Goal: Task Accomplishment & Management: Complete application form

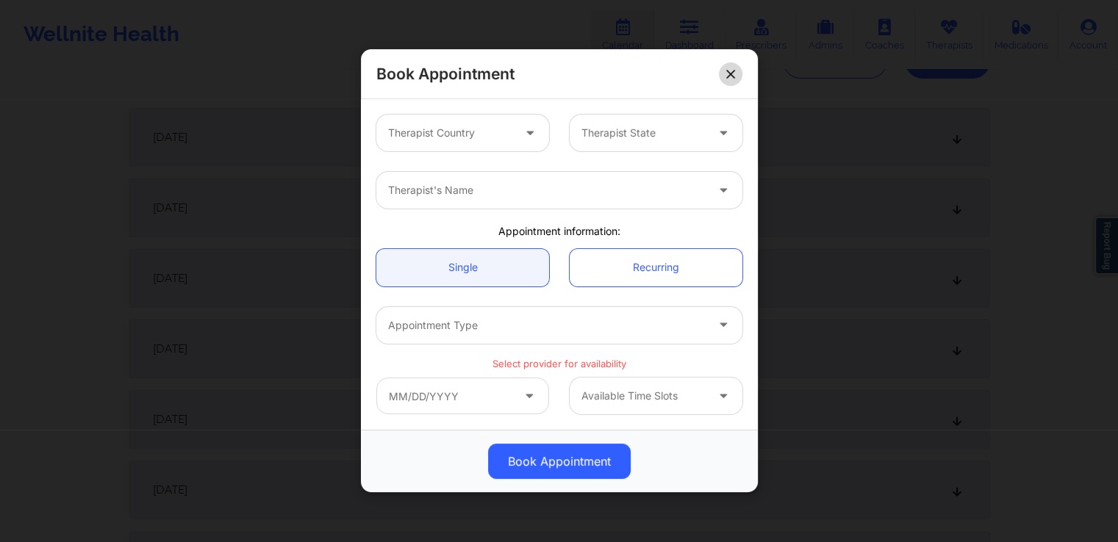
click at [736, 72] on button at bounding box center [731, 74] width 24 height 24
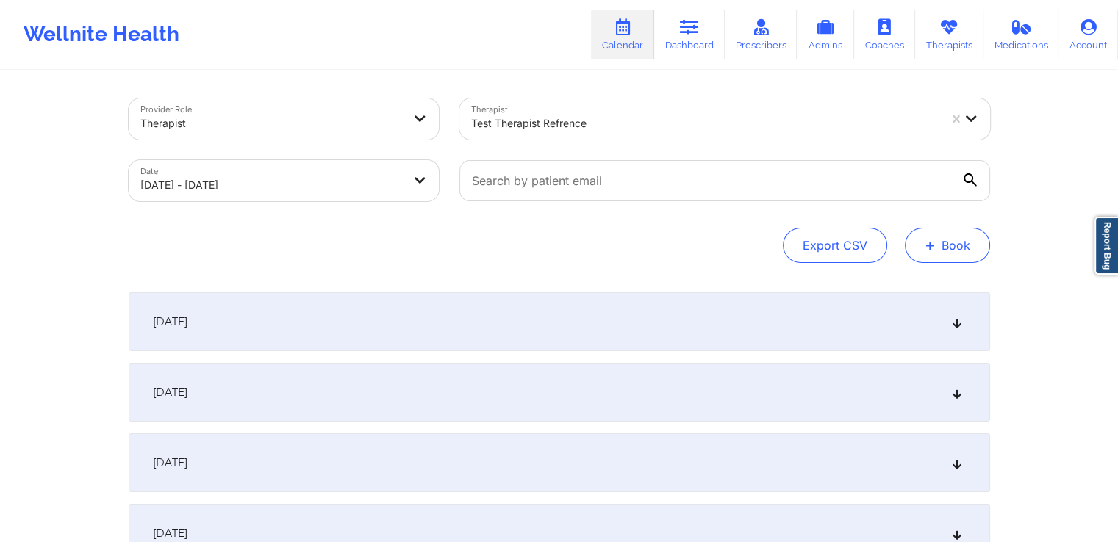
click at [950, 239] on button "+ Book" at bounding box center [947, 245] width 85 height 35
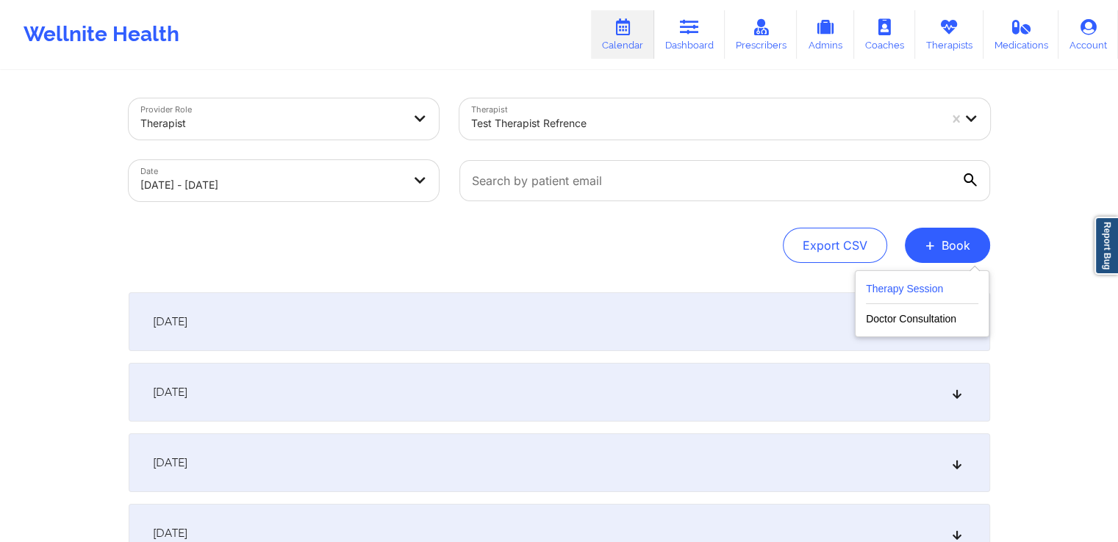
click at [920, 287] on button "Therapy Session" at bounding box center [922, 292] width 112 height 24
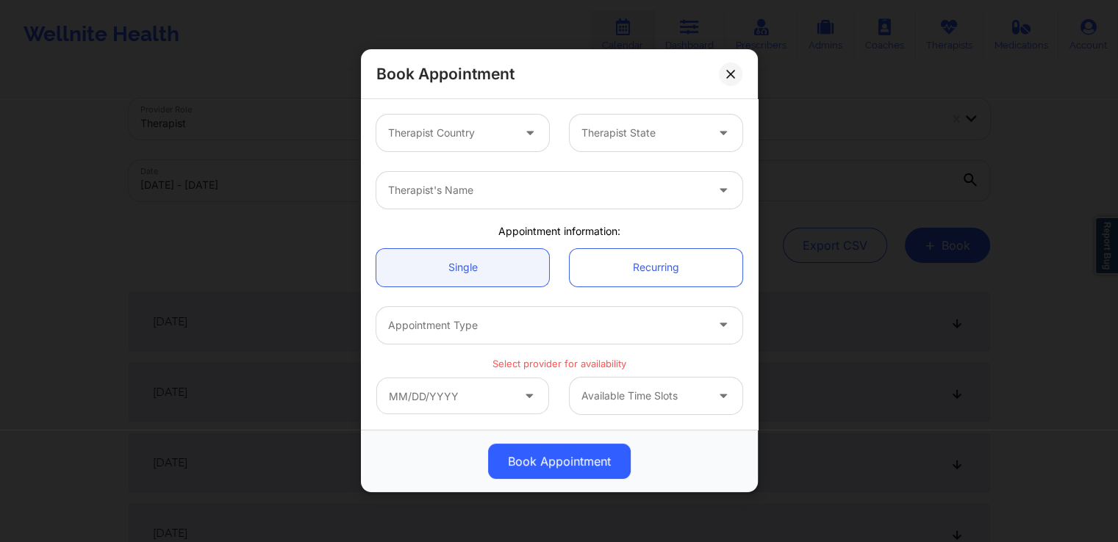
click at [523, 136] on icon at bounding box center [530, 130] width 15 height 12
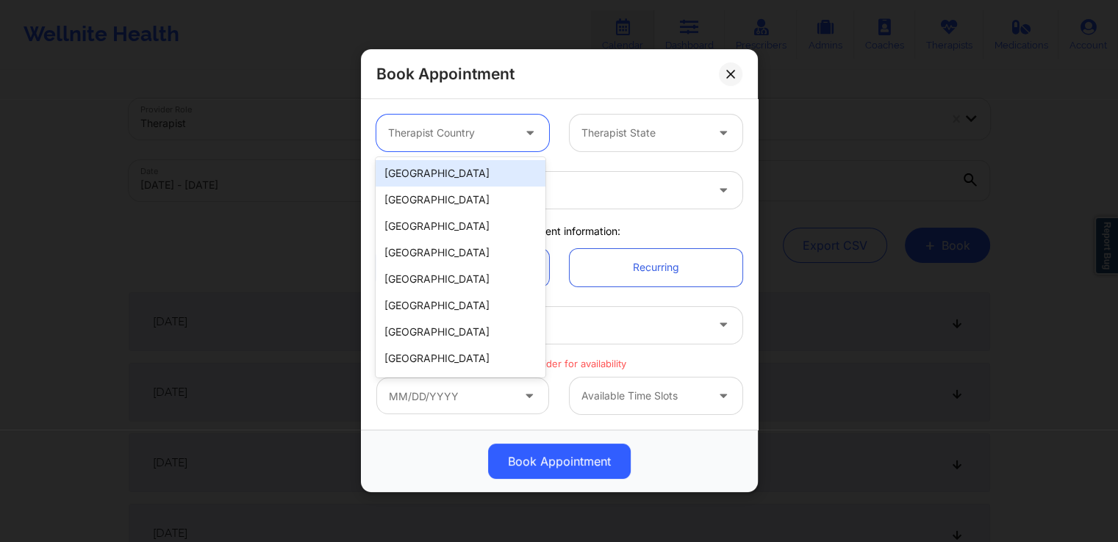
click at [487, 168] on div "[GEOGRAPHIC_DATA]" at bounding box center [460, 173] width 169 height 26
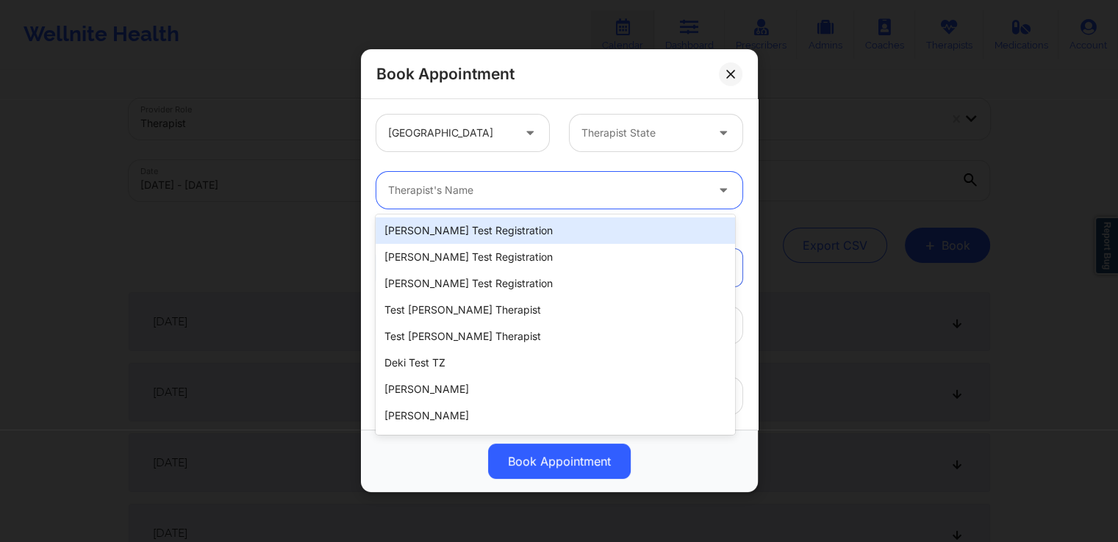
click at [598, 194] on div at bounding box center [546, 191] width 317 height 18
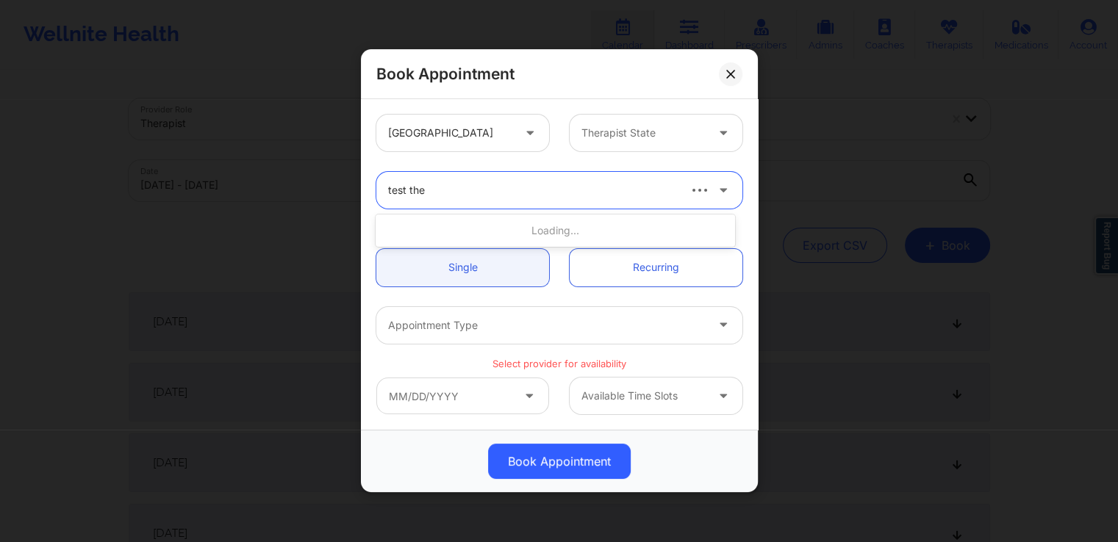
type input "test ther"
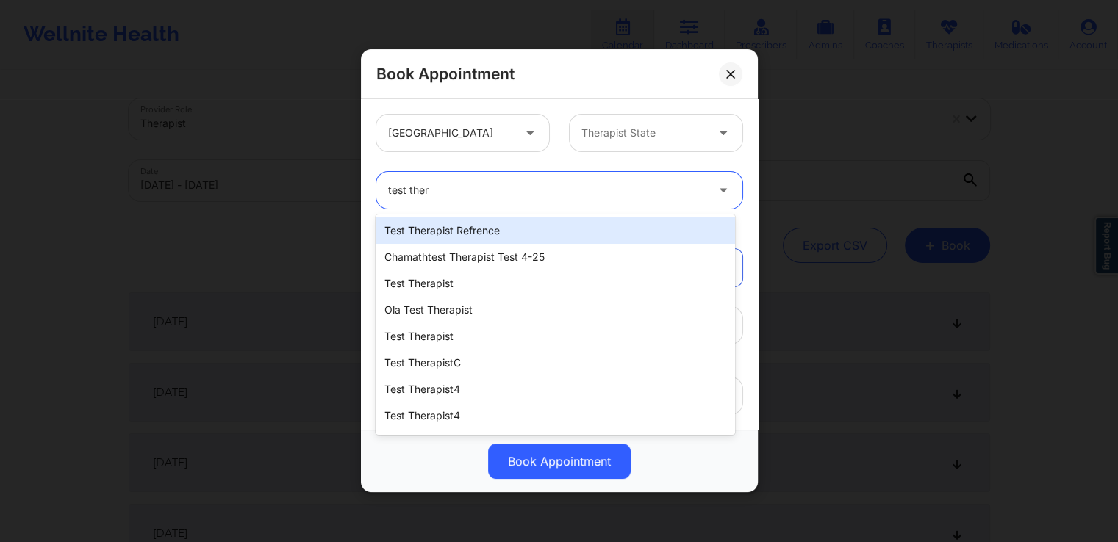
click at [517, 235] on div "test therapist refrence" at bounding box center [555, 231] width 359 height 26
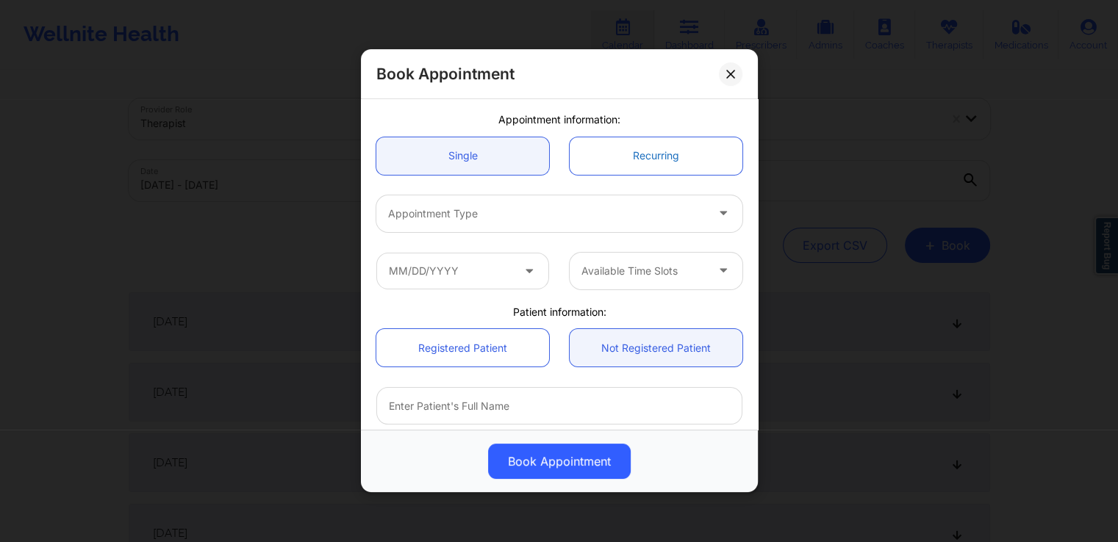
scroll to position [112, 0]
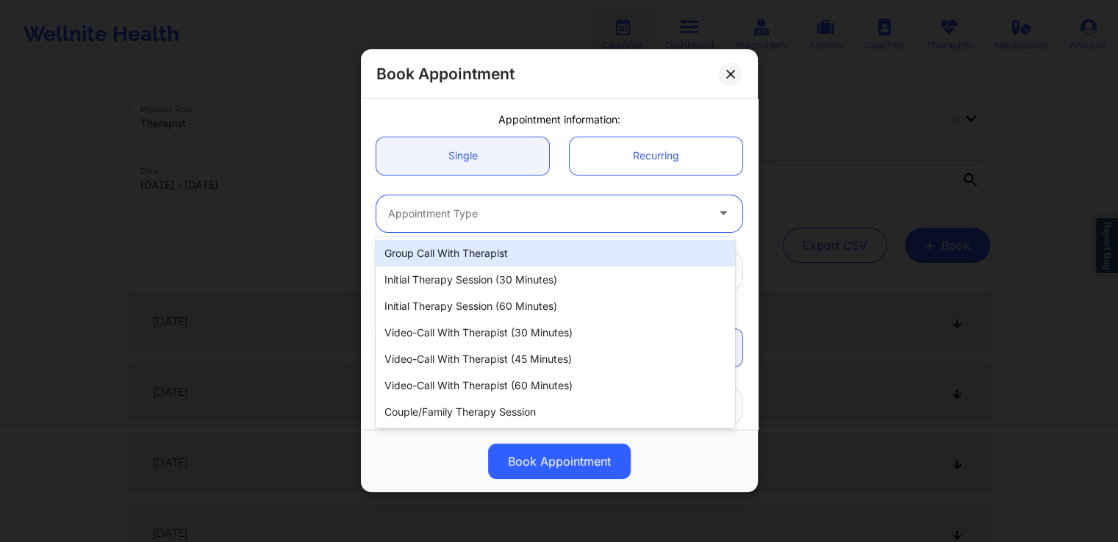
click at [610, 212] on div at bounding box center [546, 214] width 317 height 18
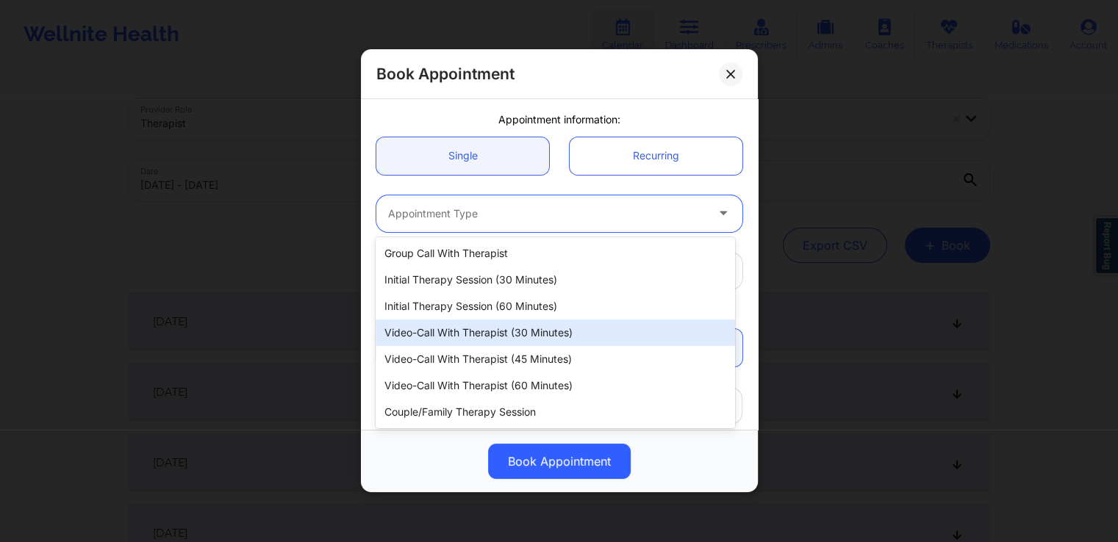
click at [532, 324] on div "Video-Call with Therapist (30 minutes)" at bounding box center [555, 333] width 359 height 26
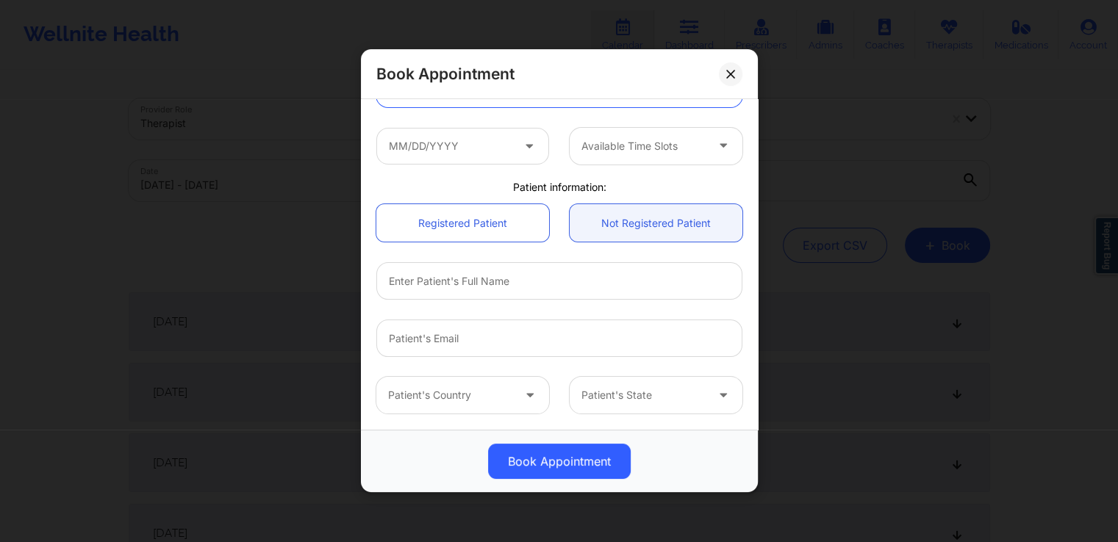
scroll to position [237, 0]
click at [522, 148] on icon at bounding box center [529, 142] width 15 height 12
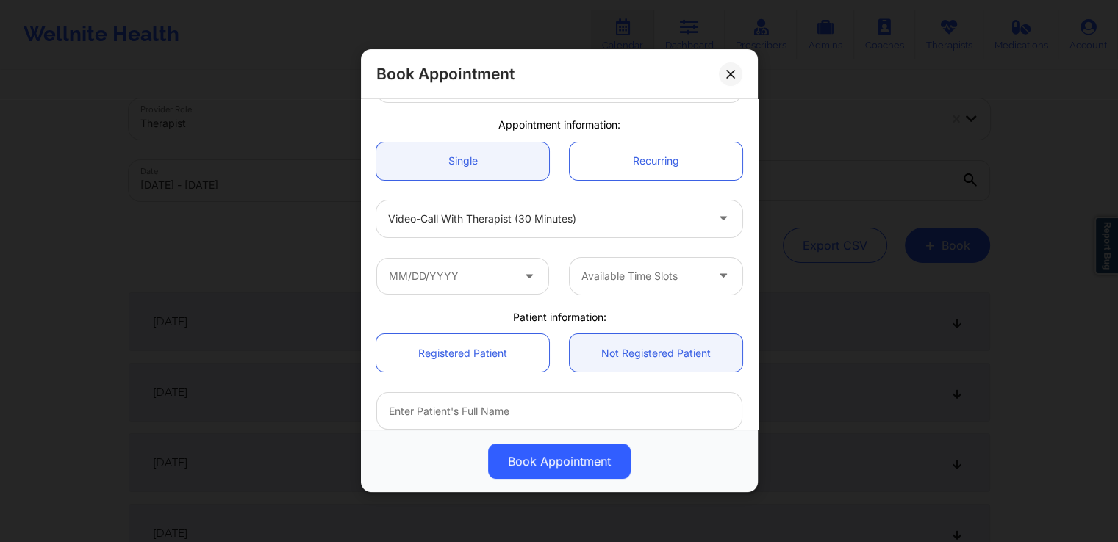
scroll to position [106, 0]
click at [522, 271] on icon at bounding box center [529, 274] width 15 height 12
click at [531, 277] on icon at bounding box center [529, 274] width 15 height 12
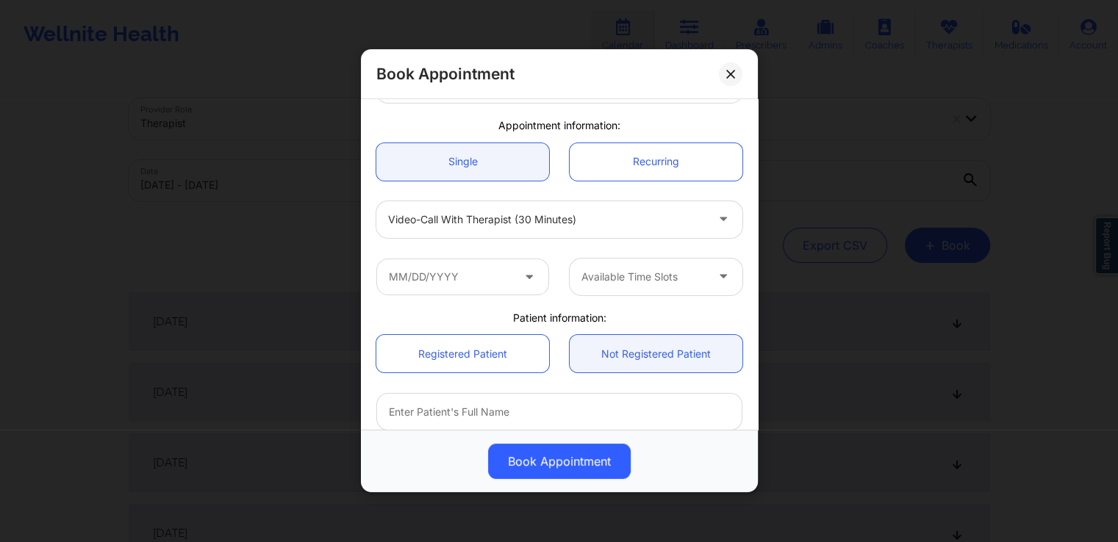
click at [531, 277] on icon at bounding box center [529, 274] width 15 height 12
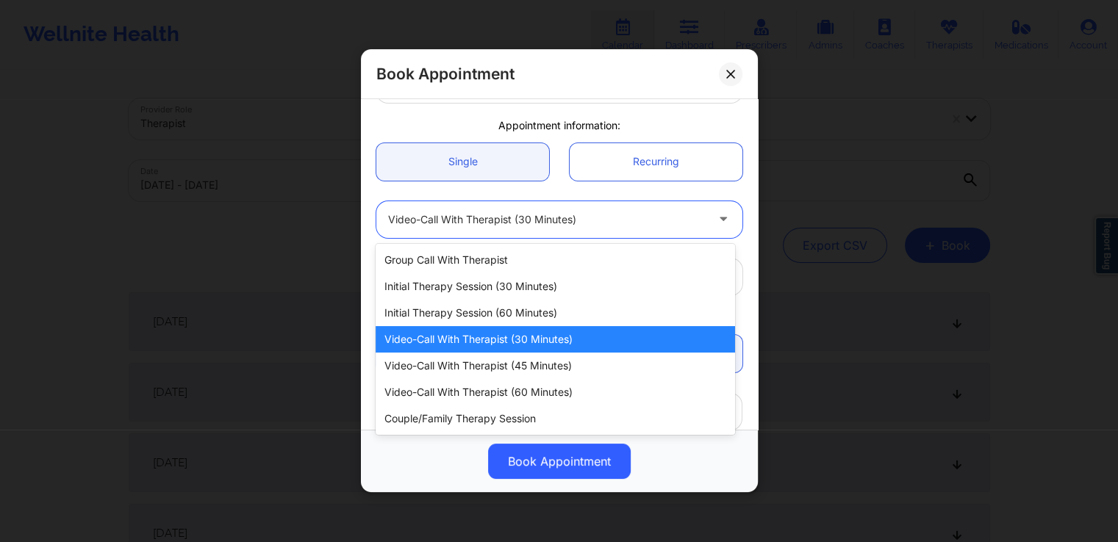
click at [661, 226] on div at bounding box center [546, 220] width 317 height 18
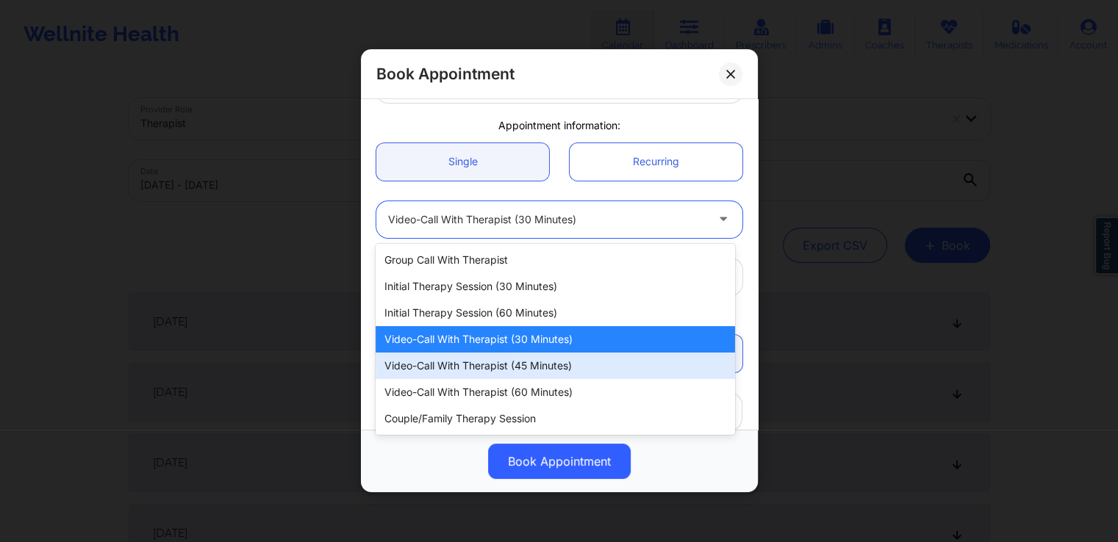
click at [530, 365] on div "Video-Call with Therapist (45 minutes)" at bounding box center [555, 366] width 359 height 26
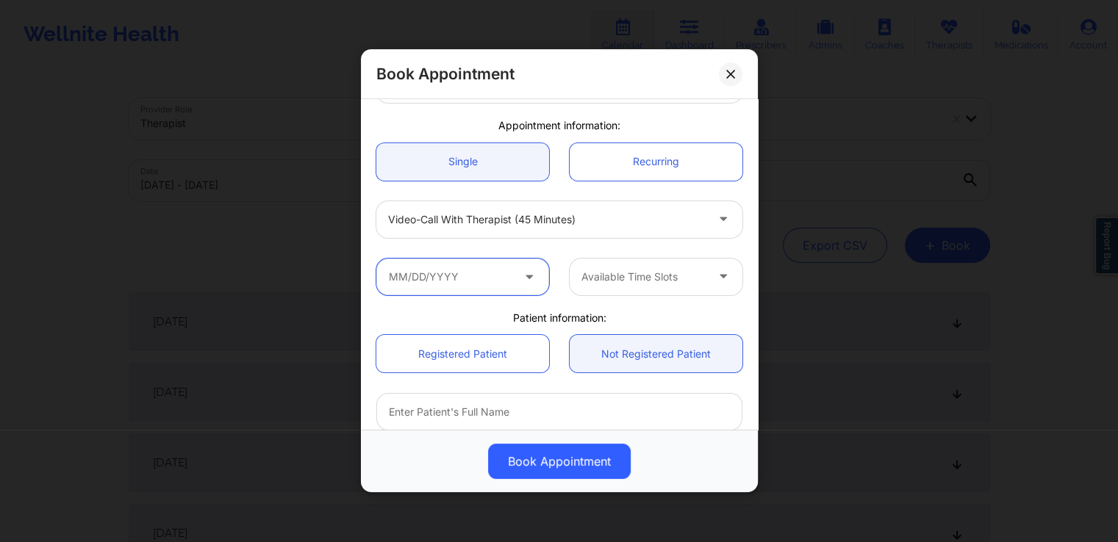
click at [514, 279] on input "text" at bounding box center [462, 277] width 173 height 37
click at [514, 279] on body "Wellnite Health Calendar Dashboard Prescribers Admins Coaches Therapists Medica…" at bounding box center [559, 271] width 1118 height 542
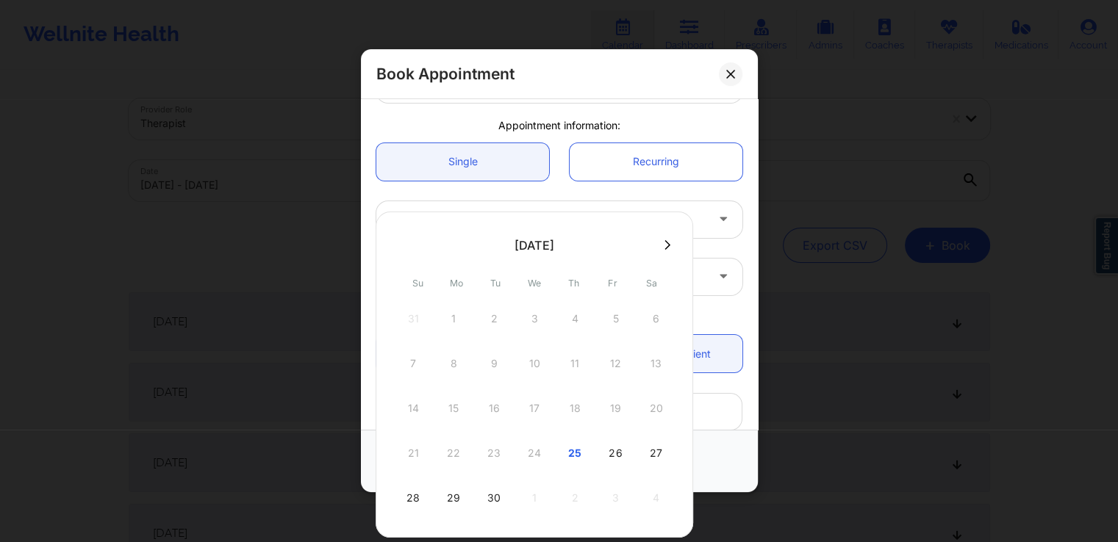
click at [517, 279] on div "We" at bounding box center [534, 283] width 35 height 29
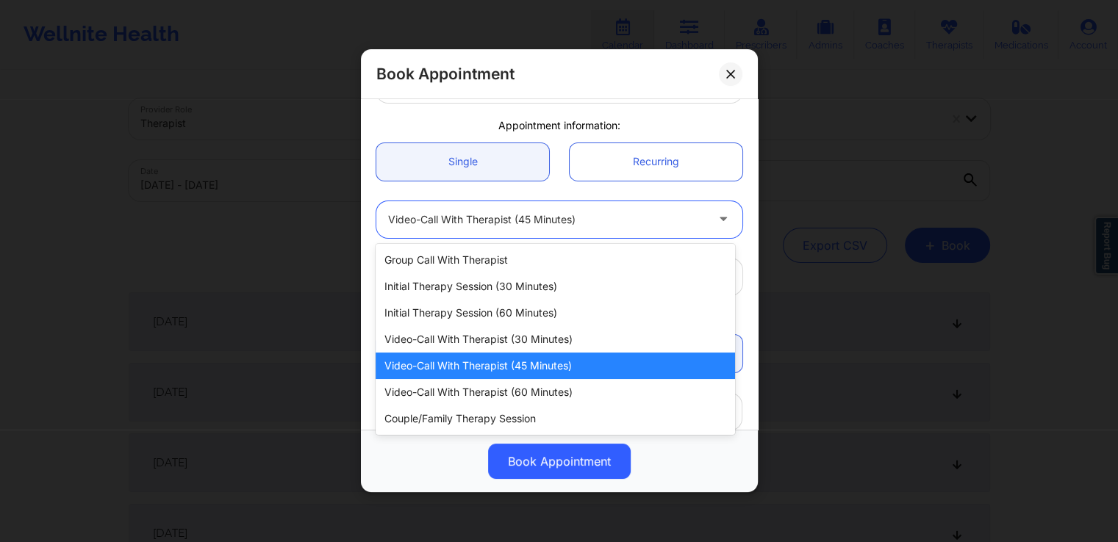
click at [707, 215] on div at bounding box center [724, 219] width 35 height 37
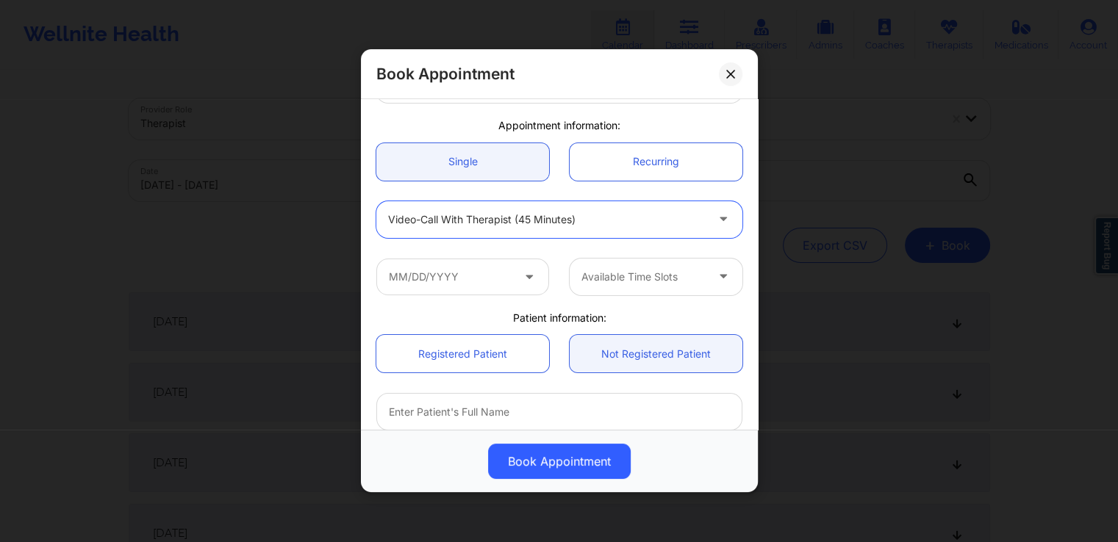
click at [641, 219] on div at bounding box center [546, 220] width 317 height 18
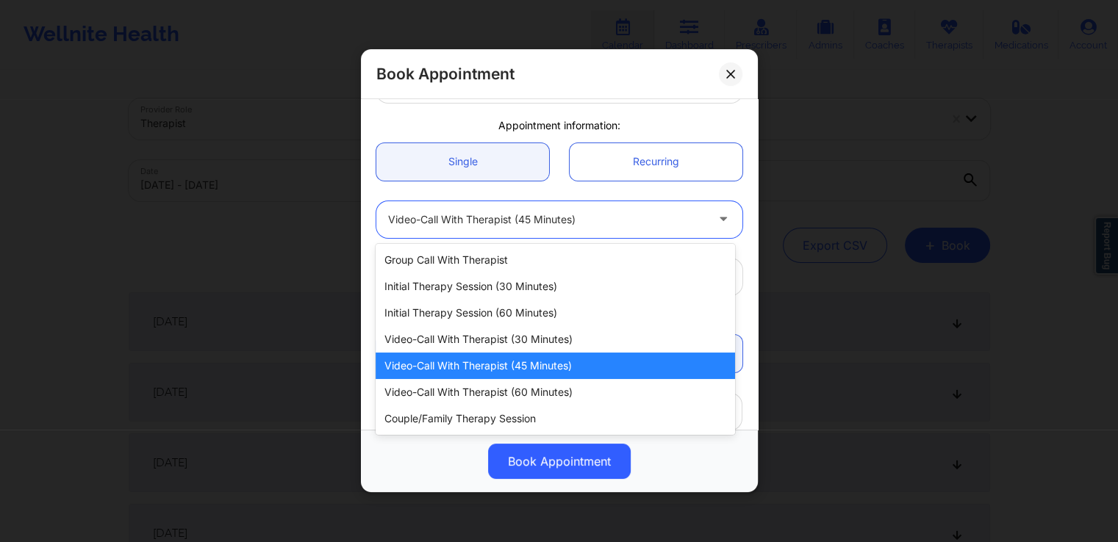
click at [650, 227] on div at bounding box center [546, 220] width 317 height 18
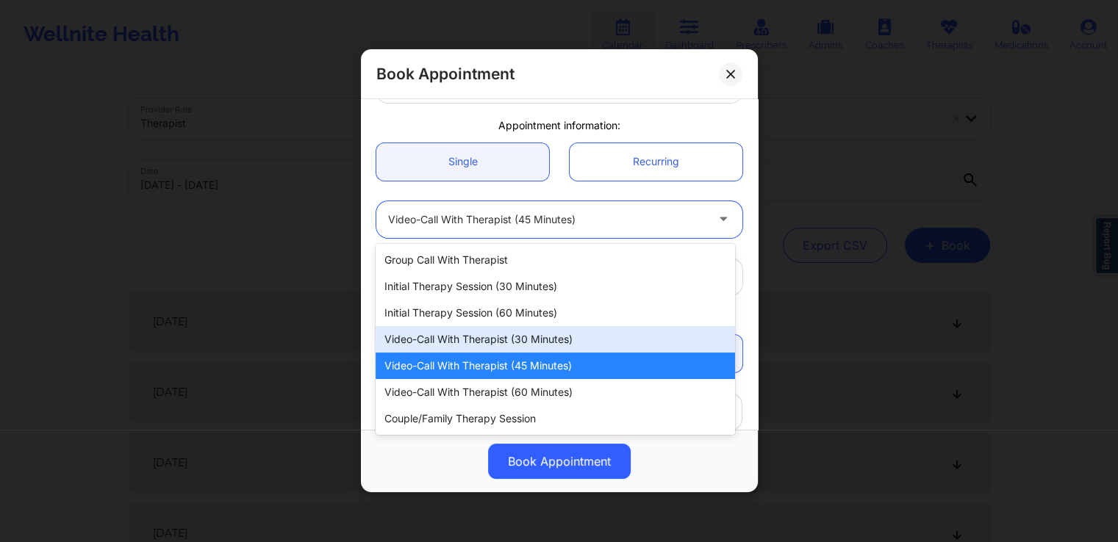
click at [510, 331] on div "Video-Call with Therapist (30 minutes)" at bounding box center [555, 339] width 359 height 26
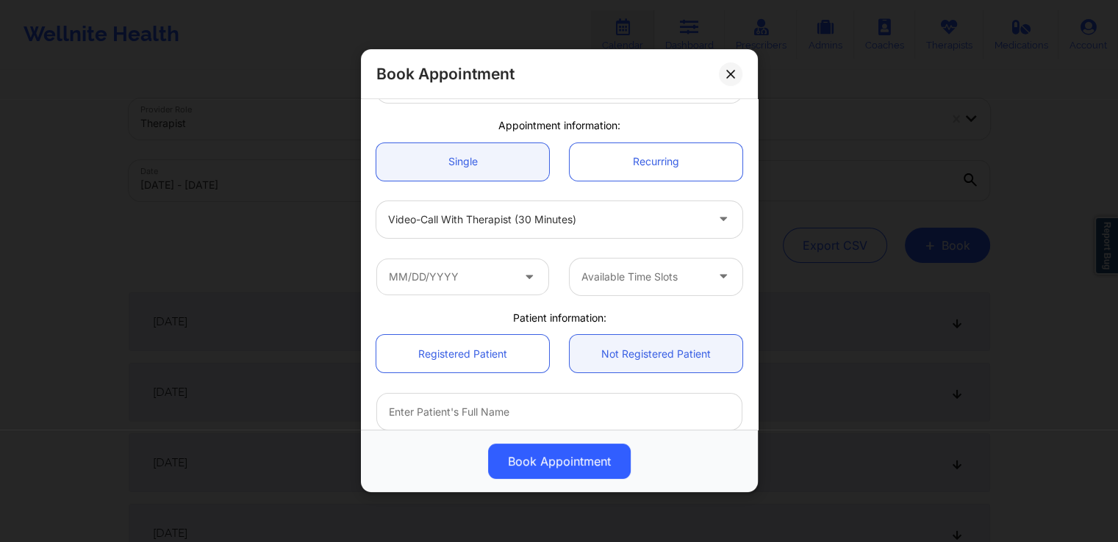
click at [528, 274] on icon at bounding box center [529, 274] width 15 height 12
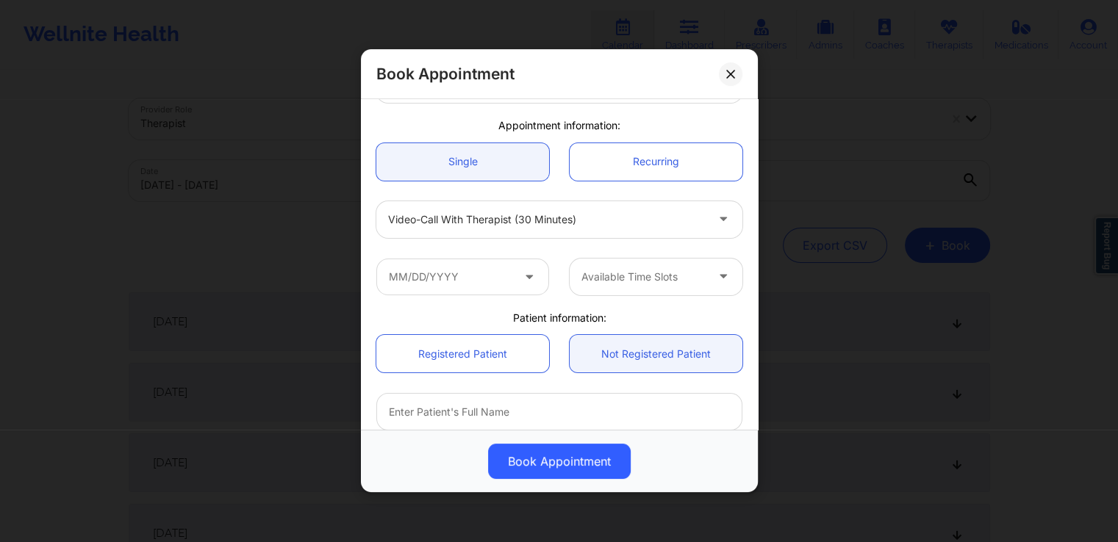
click at [528, 274] on icon at bounding box center [529, 274] width 15 height 12
click at [549, 281] on div at bounding box center [462, 277] width 193 height 37
click at [522, 279] on icon at bounding box center [529, 274] width 15 height 12
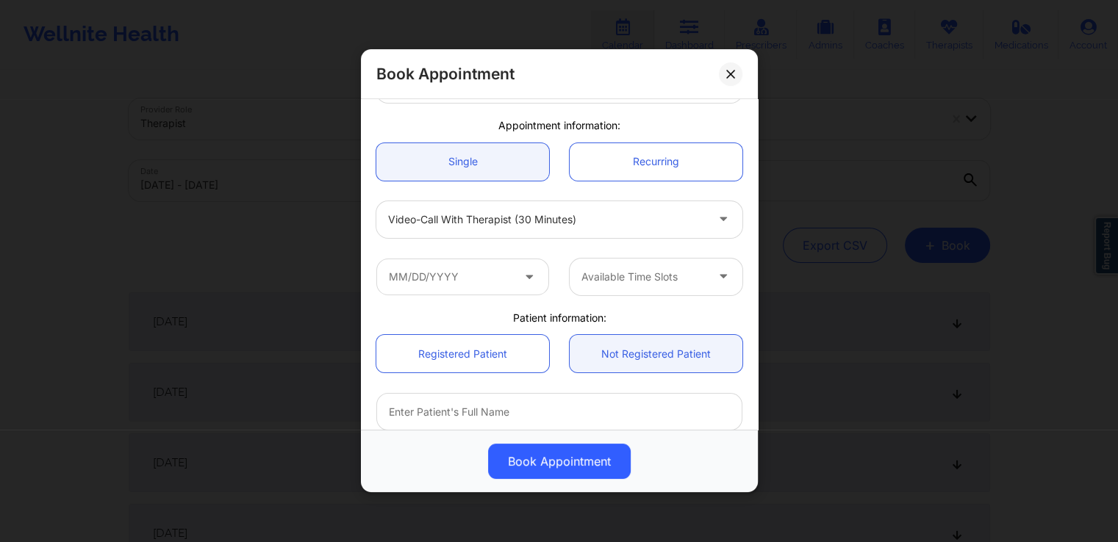
click at [522, 279] on icon at bounding box center [529, 274] width 15 height 12
click at [678, 207] on div "Video-Call with Therapist (30 minutes)" at bounding box center [546, 219] width 317 height 37
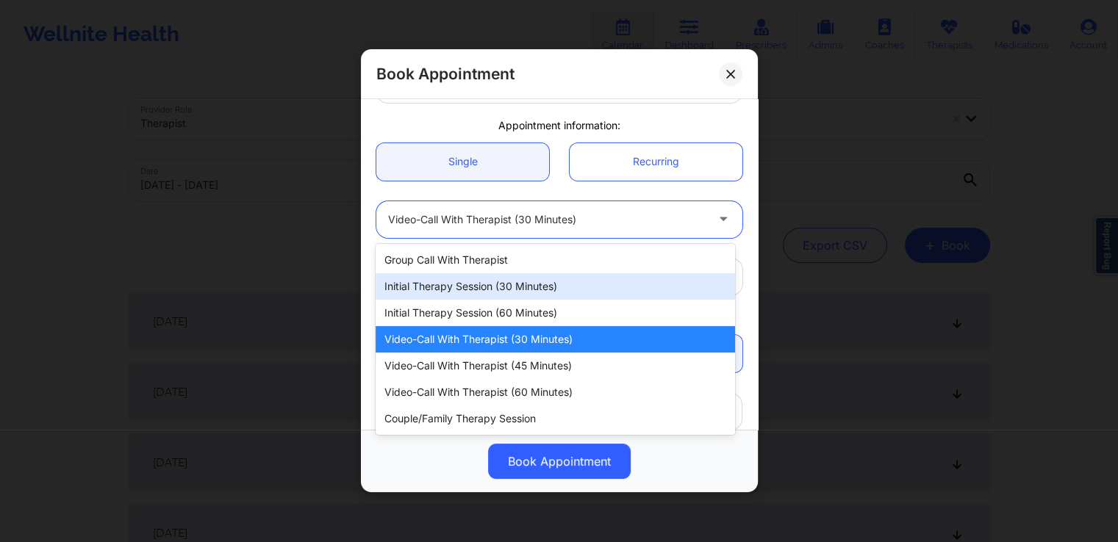
click at [536, 278] on div "Initial Therapy Session (30 minutes)" at bounding box center [555, 286] width 359 height 26
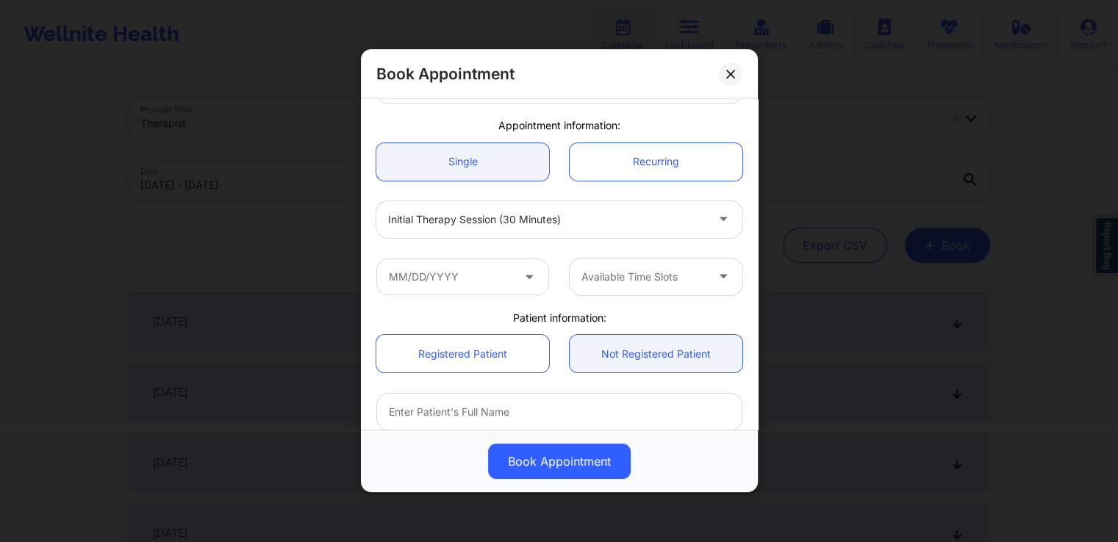
click at [532, 275] on icon at bounding box center [529, 274] width 15 height 12
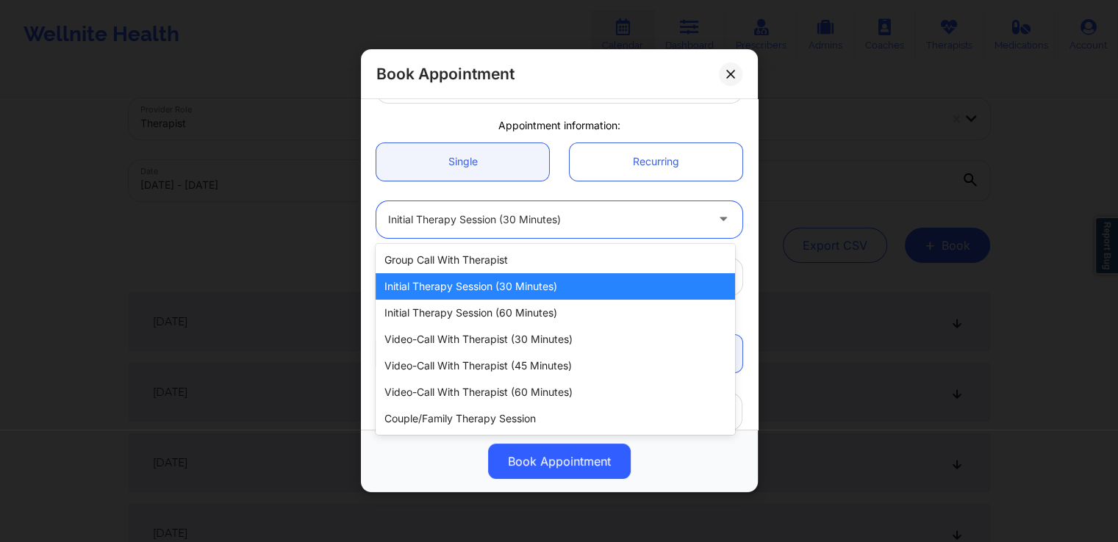
click at [656, 218] on div at bounding box center [546, 220] width 317 height 18
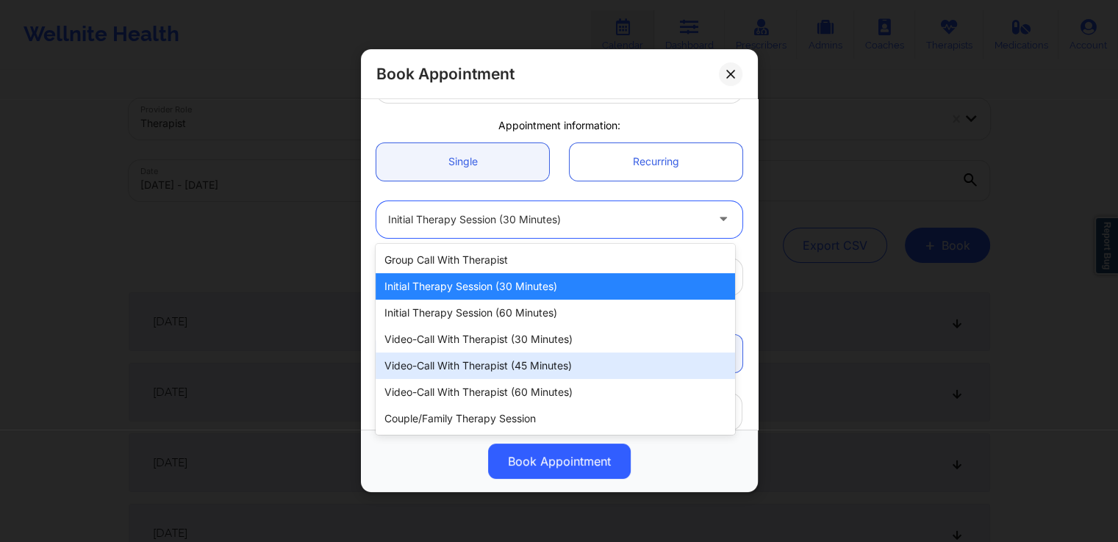
click at [517, 366] on div "Video-Call with Therapist (45 minutes)" at bounding box center [555, 366] width 359 height 26
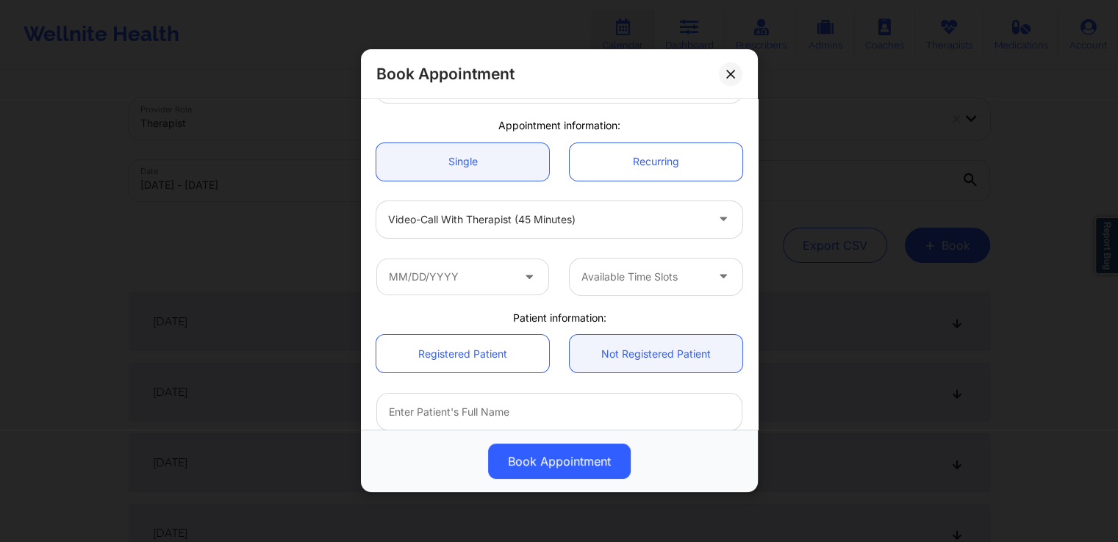
click at [529, 274] on icon at bounding box center [529, 274] width 15 height 12
drag, startPoint x: 529, startPoint y: 274, endPoint x: 661, endPoint y: 222, distance: 141.5
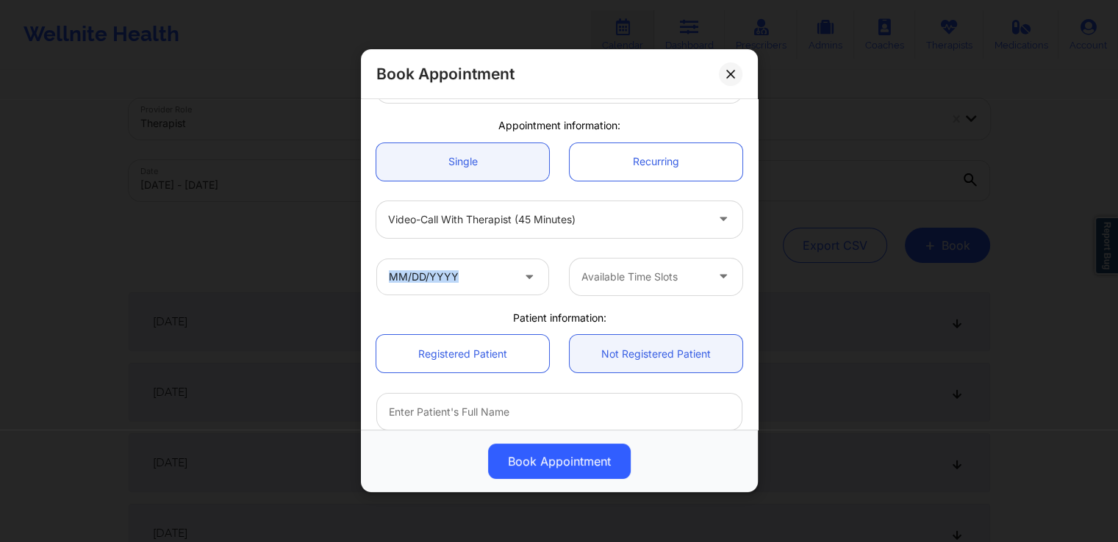
click at [661, 222] on div "United States Therapist State test therapist refrence Appointment information: …" at bounding box center [559, 306] width 387 height 614
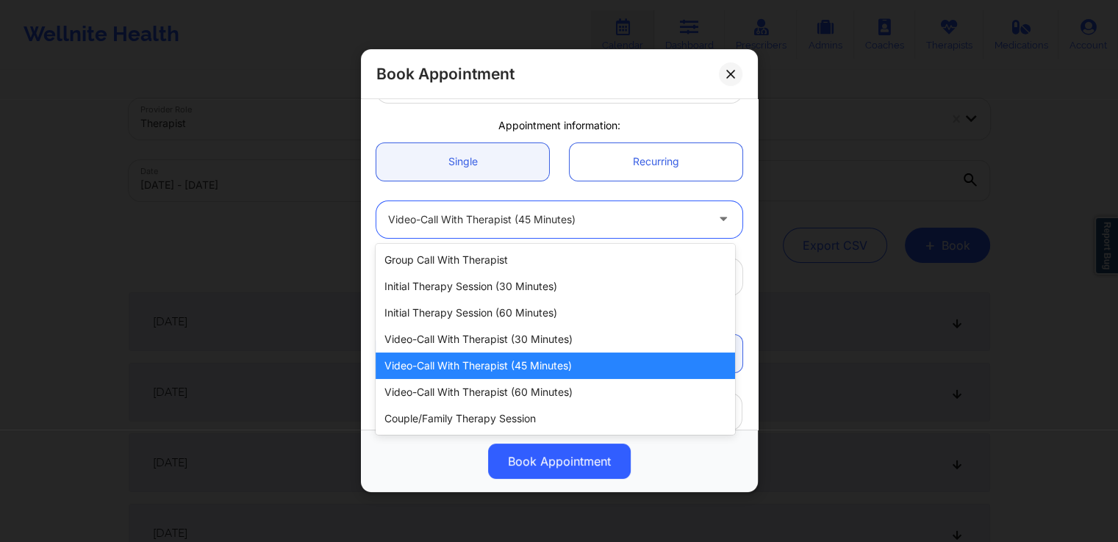
click at [661, 222] on div at bounding box center [546, 220] width 317 height 18
click at [515, 389] on div "Video-Call with Therapist (60 minutes)" at bounding box center [555, 392] width 359 height 26
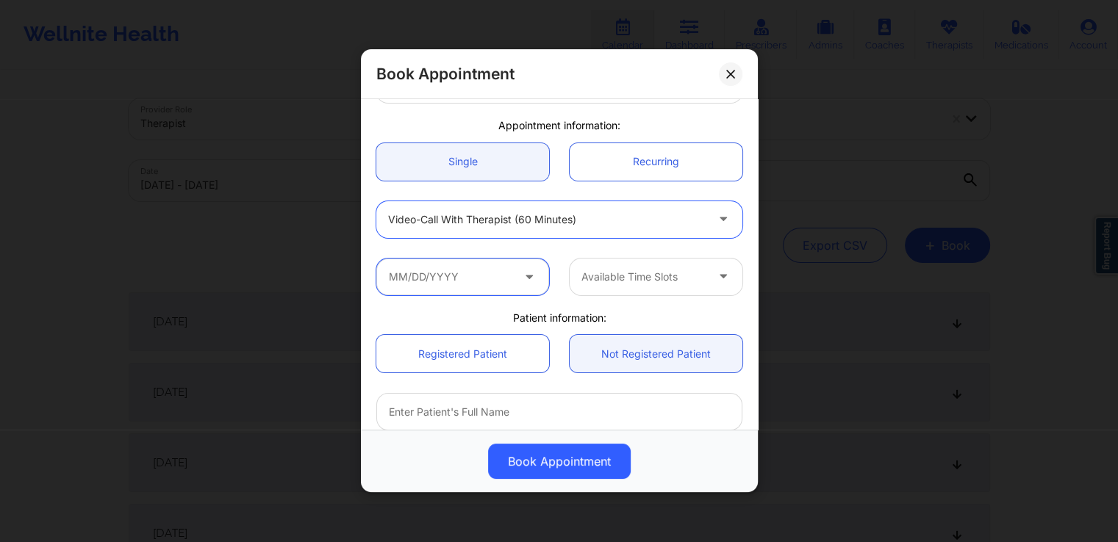
click at [531, 287] on input "text" at bounding box center [462, 277] width 173 height 37
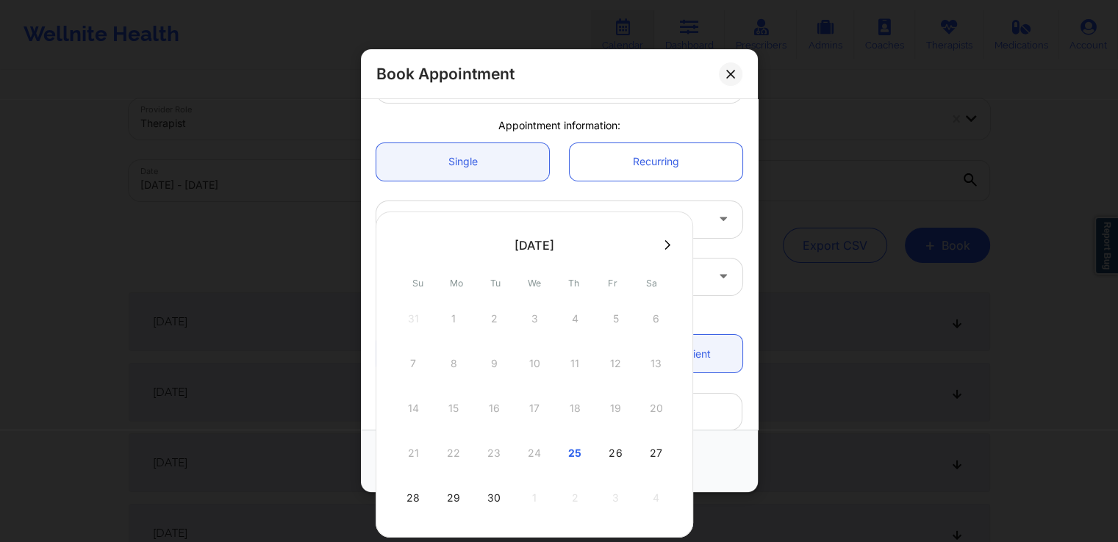
click at [531, 287] on abbr "We" at bounding box center [534, 283] width 13 height 11
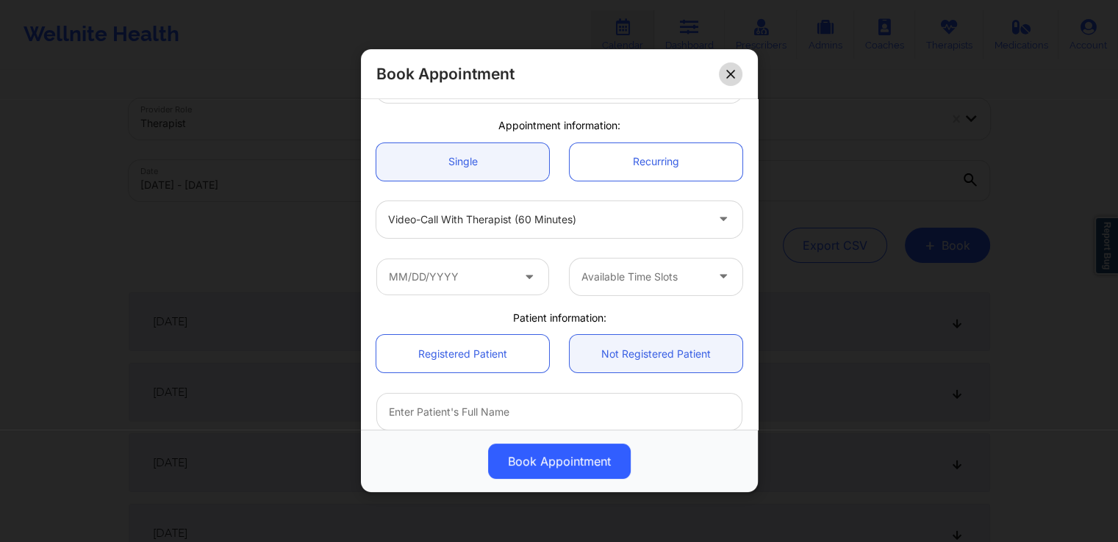
click at [727, 73] on icon at bounding box center [730, 74] width 9 height 9
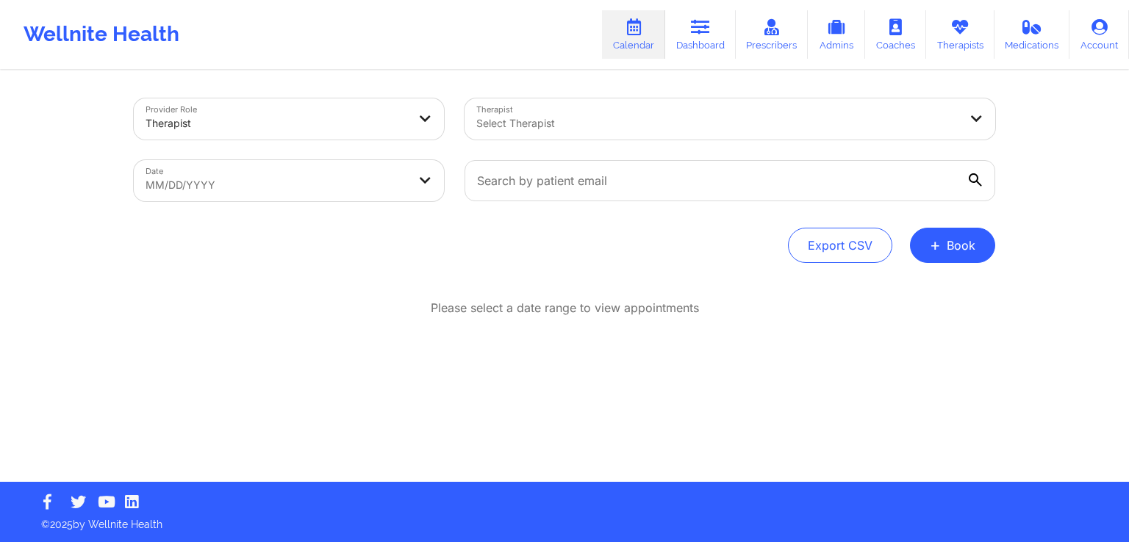
click at [852, 307] on div "Please select a date range to view appointments" at bounding box center [564, 308] width 861 height 17
click at [949, 245] on button "+ Book" at bounding box center [952, 245] width 85 height 35
click at [912, 280] on button "Therapy Session" at bounding box center [928, 292] width 112 height 24
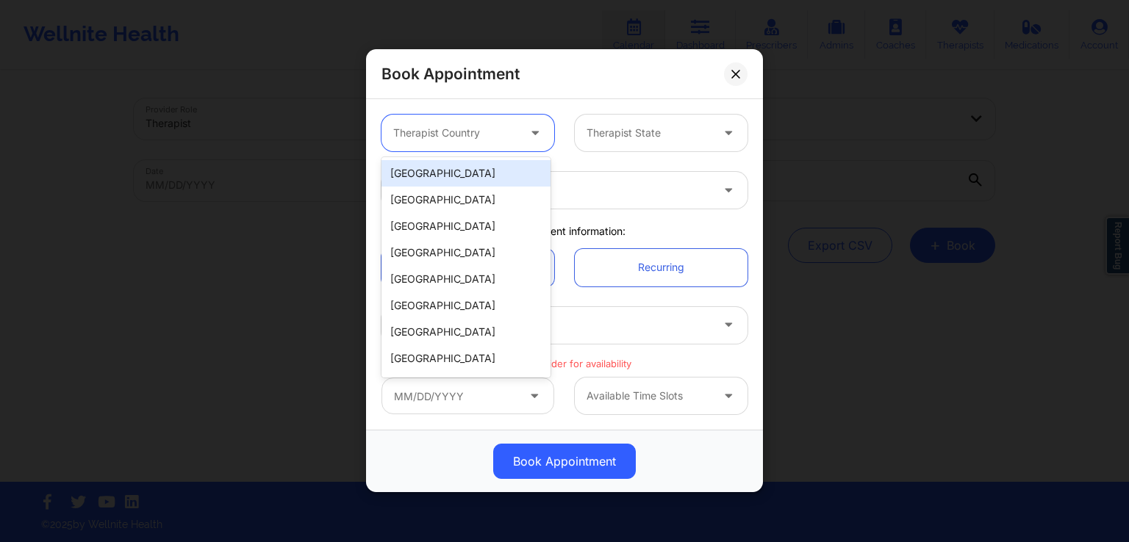
click at [519, 133] on div at bounding box center [536, 133] width 35 height 37
click at [481, 176] on div "[GEOGRAPHIC_DATA]" at bounding box center [465, 173] width 169 height 26
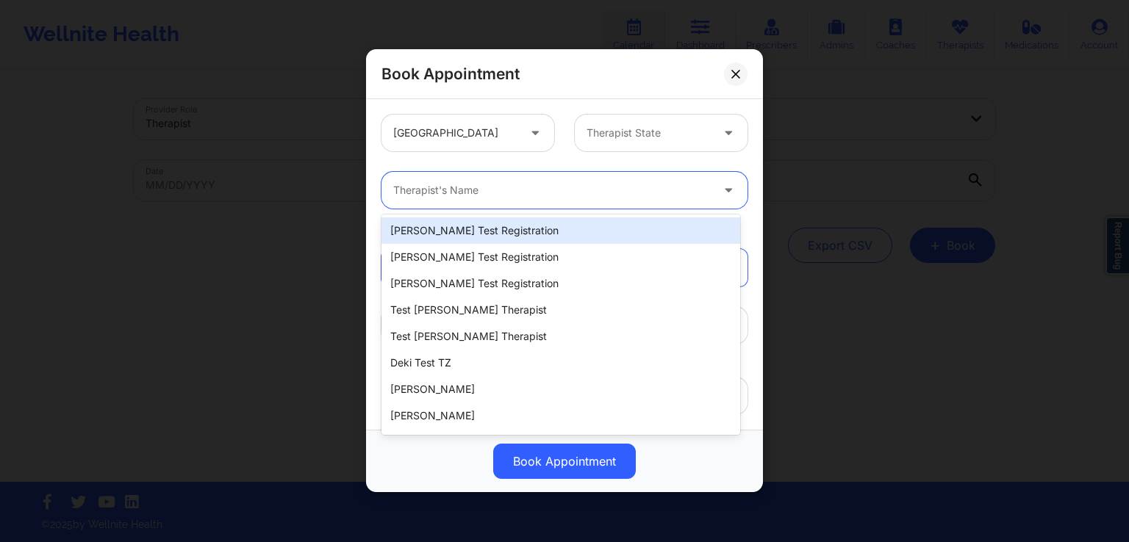
click at [481, 190] on div at bounding box center [551, 191] width 317 height 18
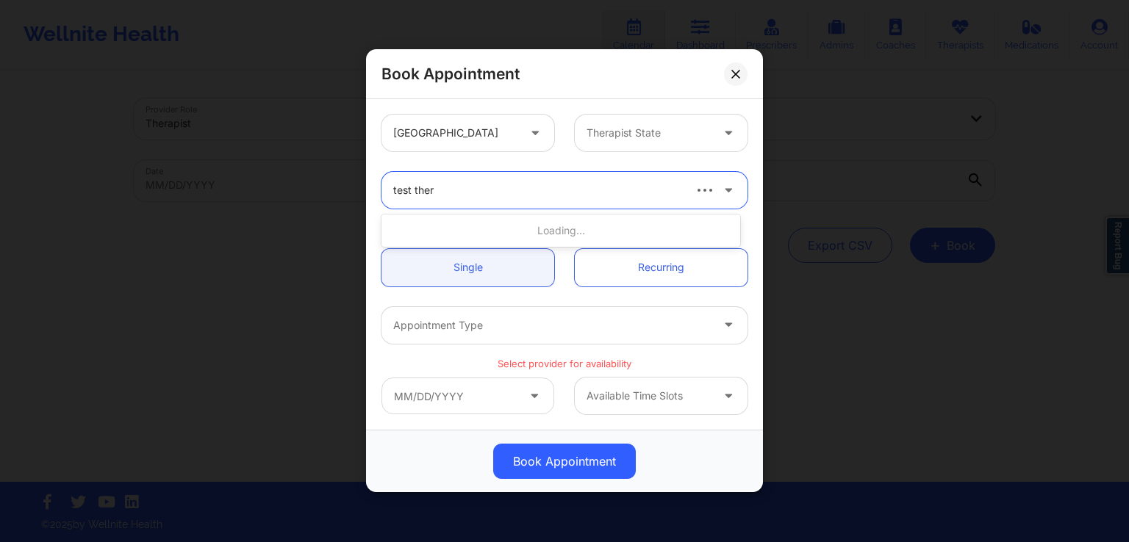
type input "test thera"
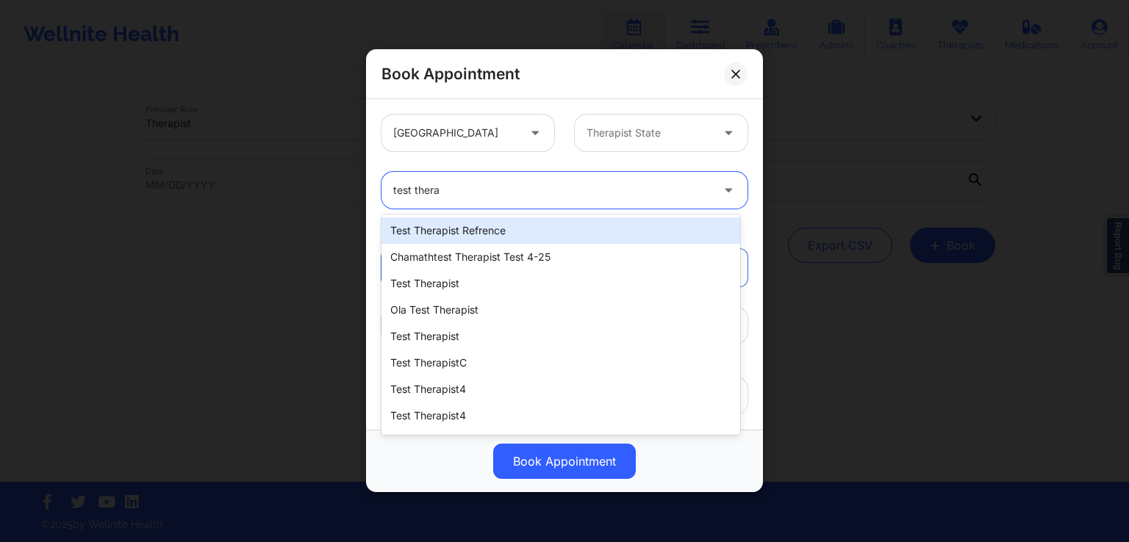
click at [502, 233] on div "test therapist refrence" at bounding box center [560, 231] width 359 height 26
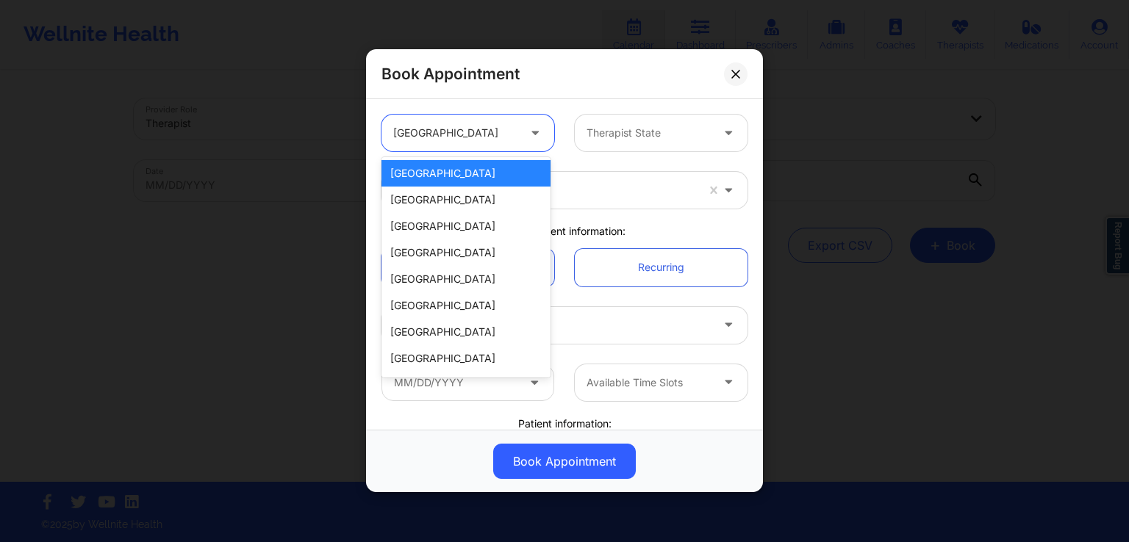
click at [522, 141] on div at bounding box center [536, 133] width 35 height 37
click at [470, 195] on div "[GEOGRAPHIC_DATA]" at bounding box center [465, 200] width 169 height 26
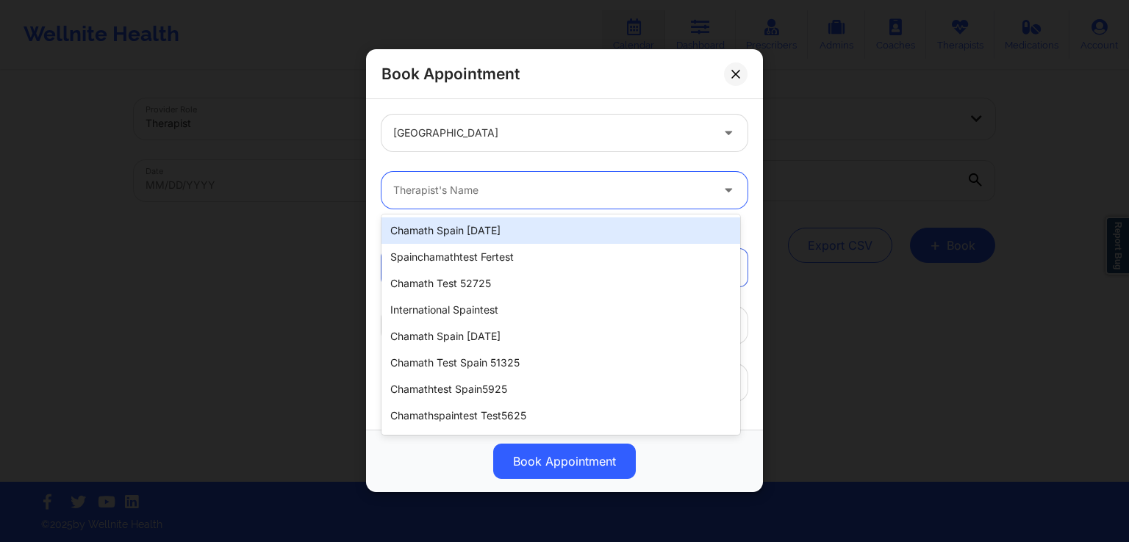
click at [495, 187] on div at bounding box center [551, 191] width 317 height 18
type input "t"
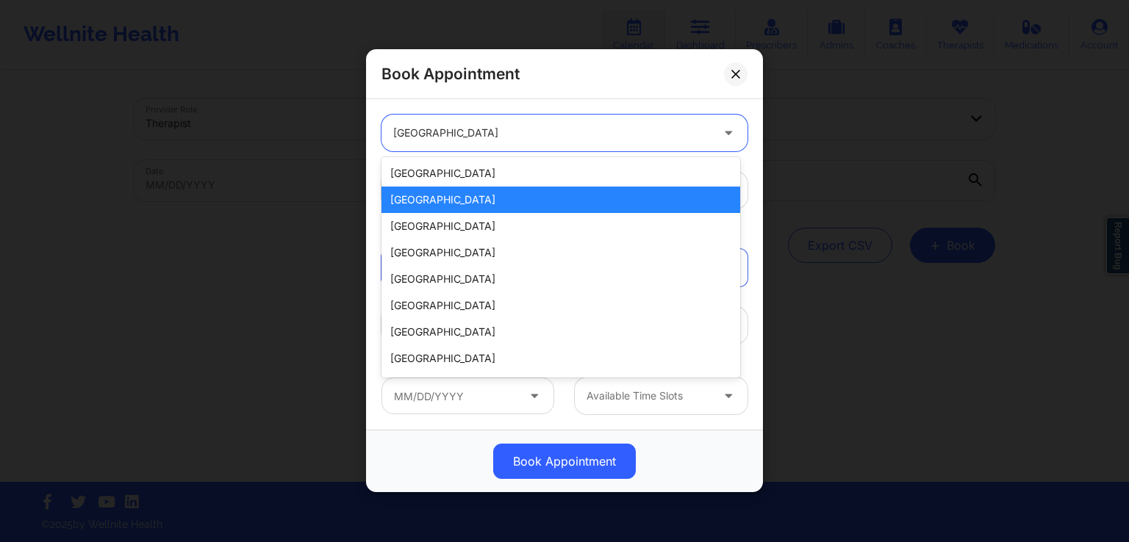
click at [541, 150] on div "[GEOGRAPHIC_DATA]" at bounding box center [551, 133] width 317 height 37
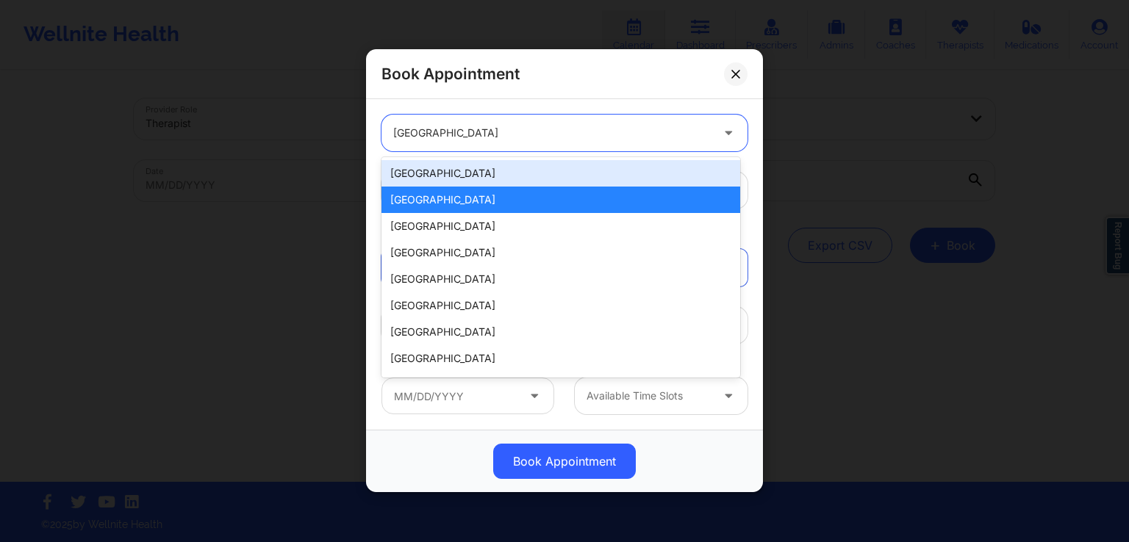
click at [492, 171] on div "[GEOGRAPHIC_DATA]" at bounding box center [560, 173] width 359 height 26
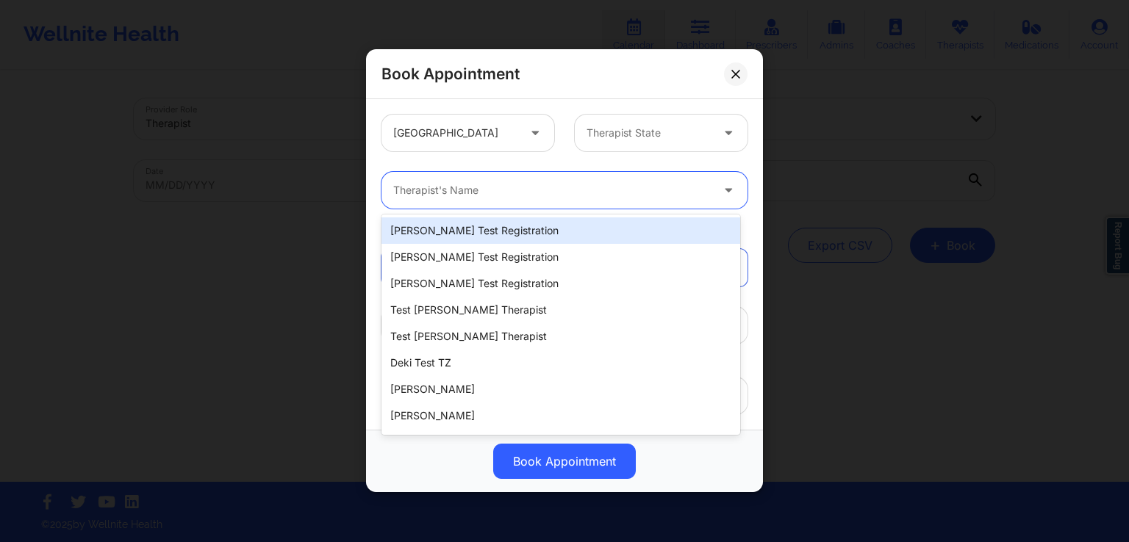
click at [465, 193] on div at bounding box center [551, 191] width 317 height 18
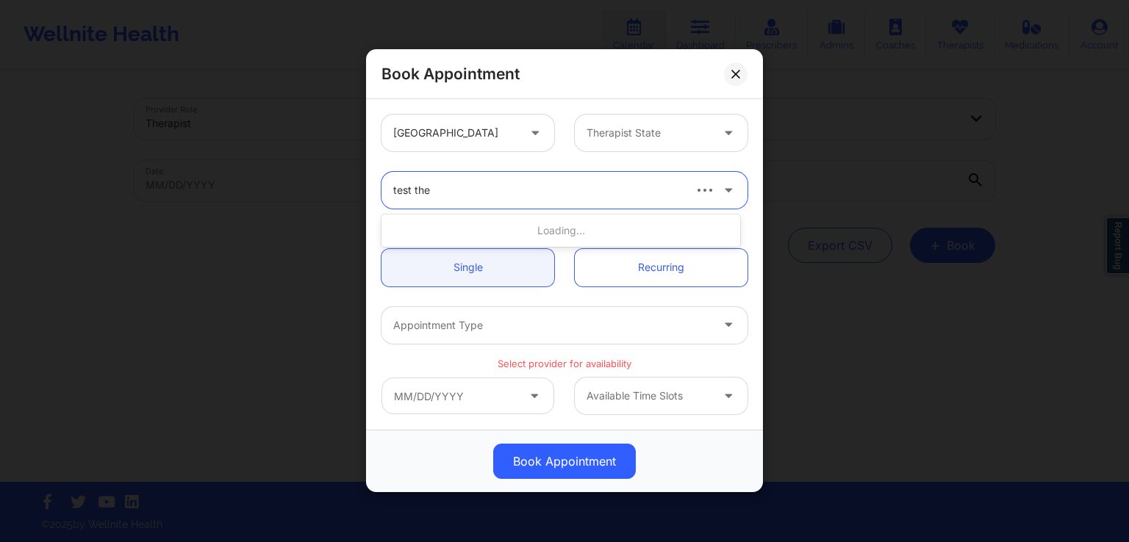
type input "test ther"
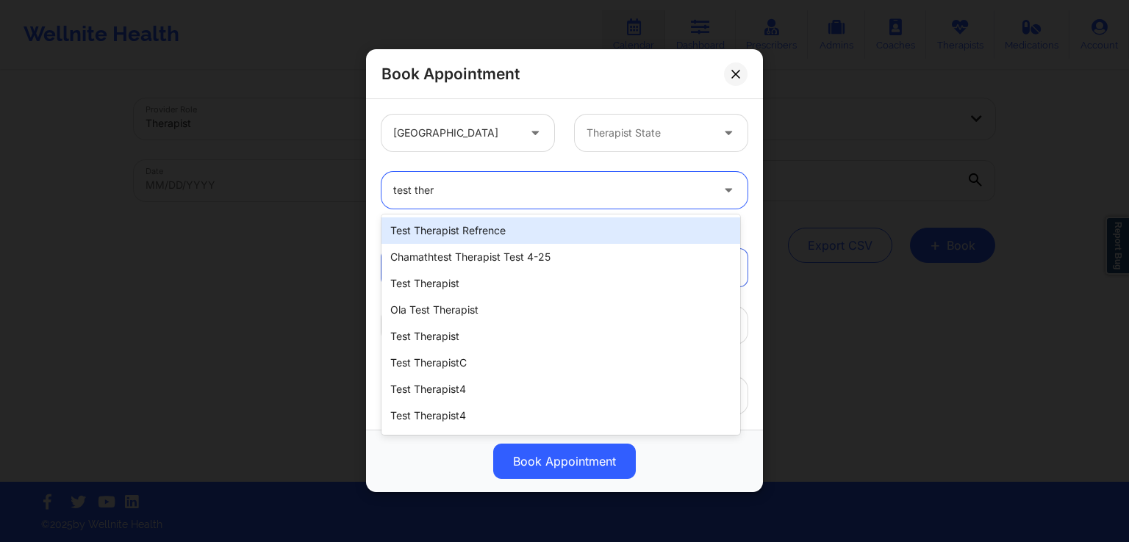
click at [553, 228] on div "test therapist refrence" at bounding box center [560, 231] width 359 height 26
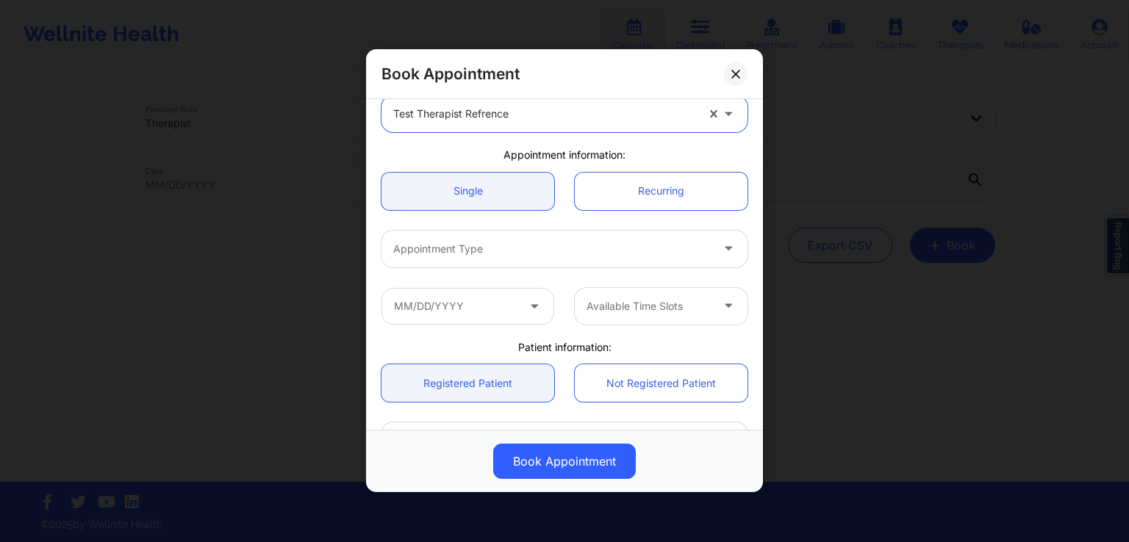
scroll to position [81, 0]
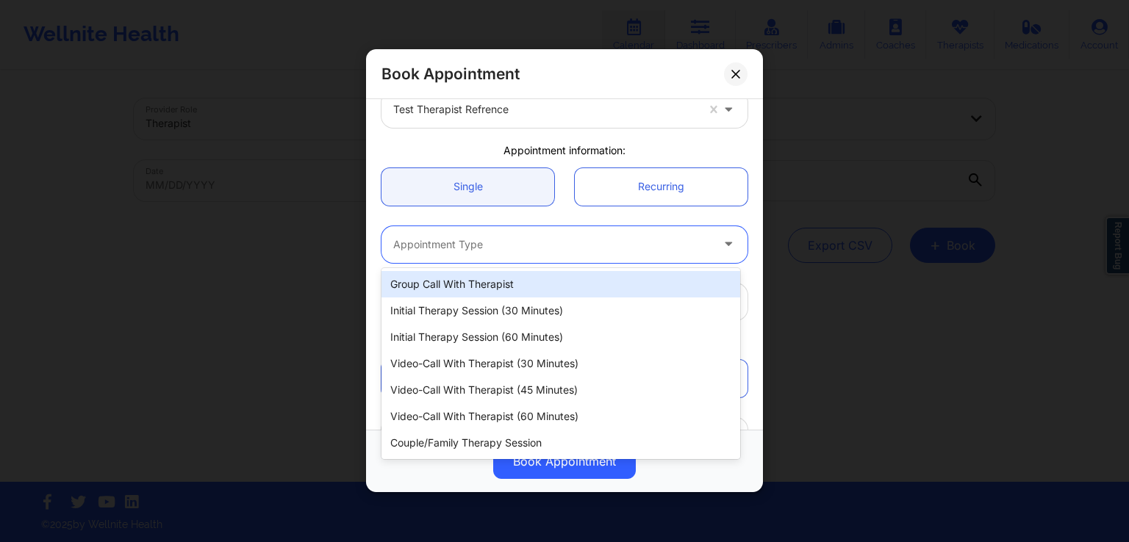
click at [615, 254] on div "Appointment Type" at bounding box center [546, 244] width 331 height 37
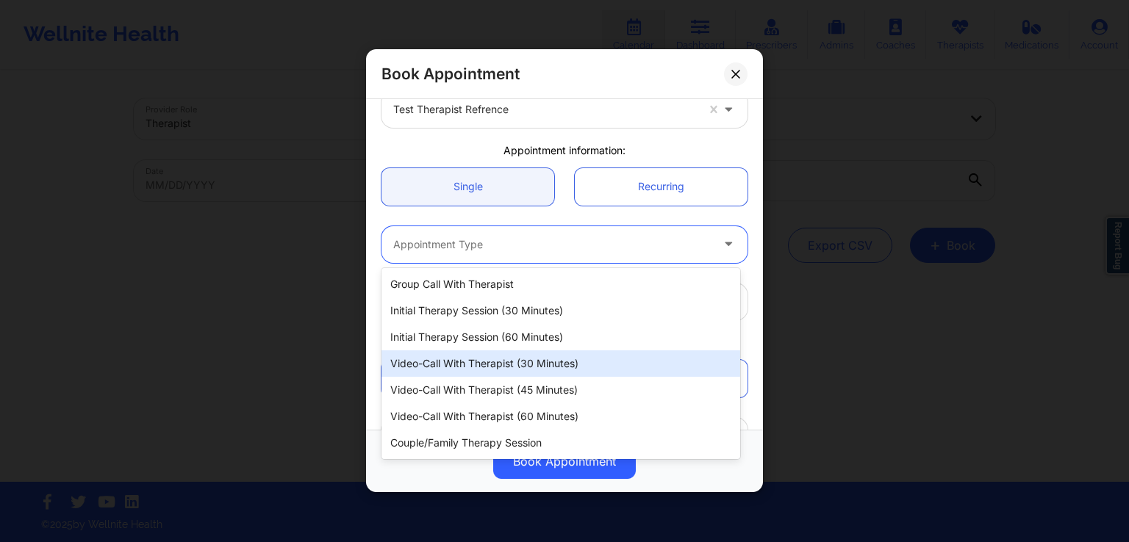
click at [507, 360] on div "Video-Call with Therapist (30 minutes)" at bounding box center [560, 364] width 359 height 26
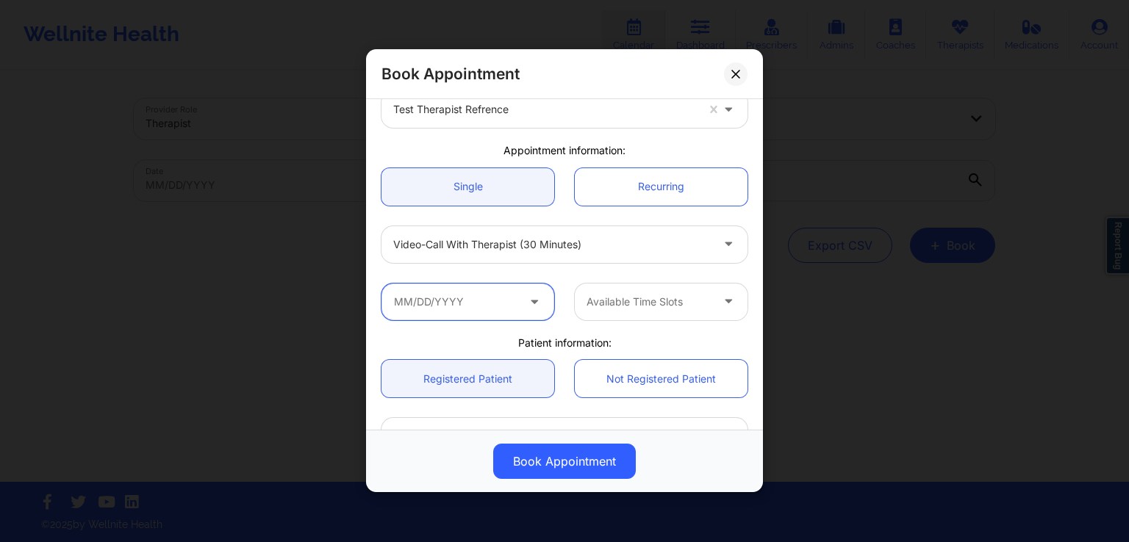
click at [506, 301] on input "text" at bounding box center [467, 302] width 173 height 37
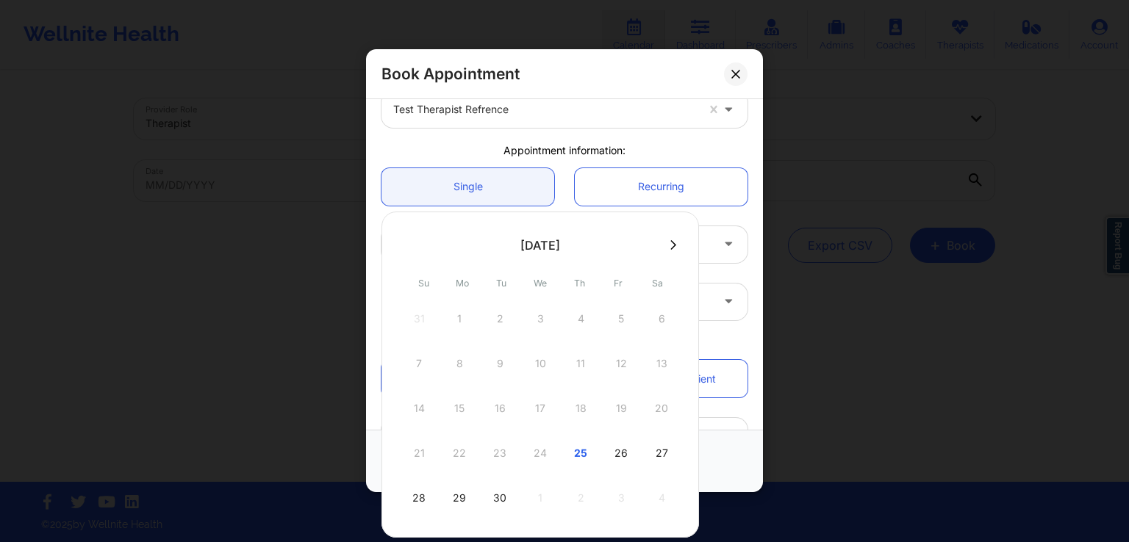
click at [666, 242] on button at bounding box center [673, 245] width 15 height 12
click at [611, 325] on div "3" at bounding box center [621, 318] width 37 height 41
type input "[DATE]"
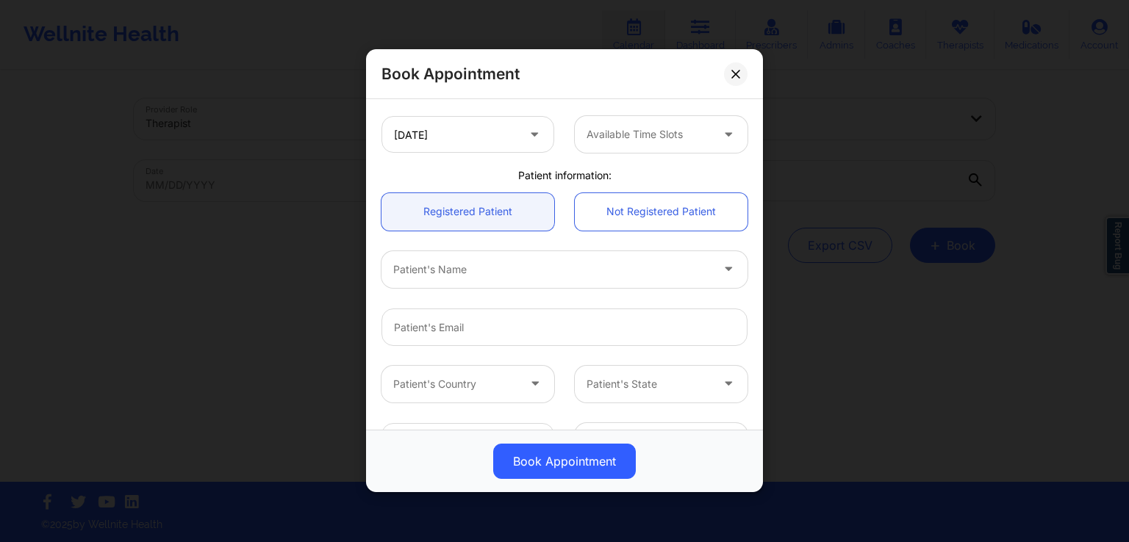
scroll to position [301, 0]
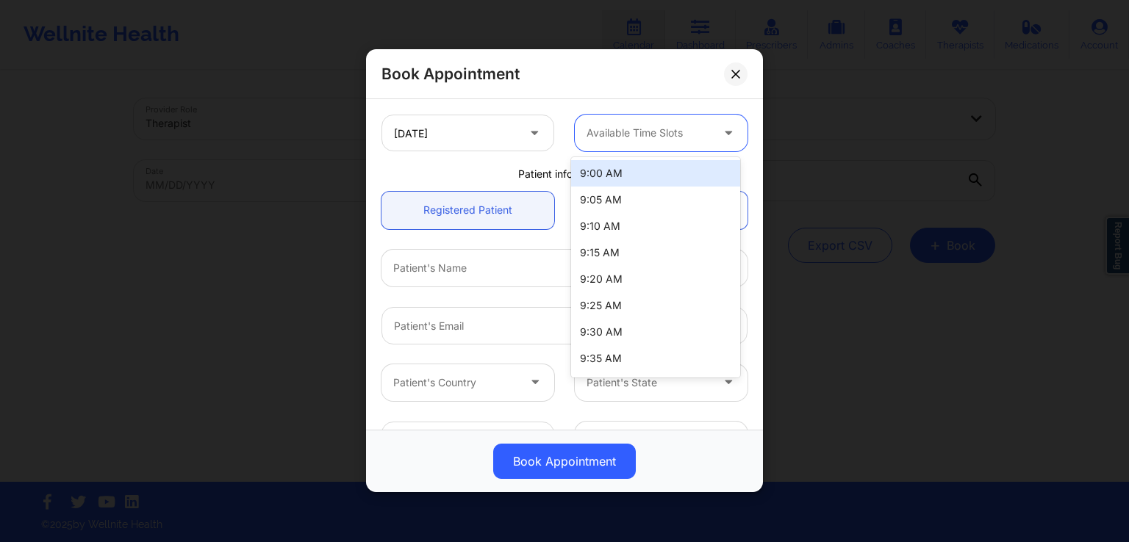
click at [678, 133] on div at bounding box center [648, 134] width 124 height 18
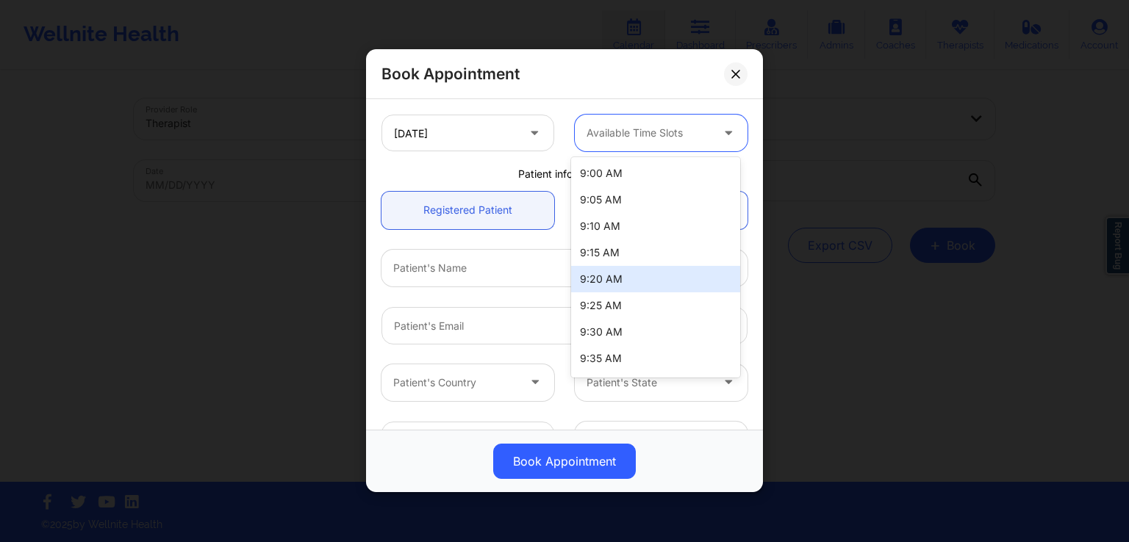
click at [628, 279] on div "9:20 AM" at bounding box center [655, 279] width 169 height 26
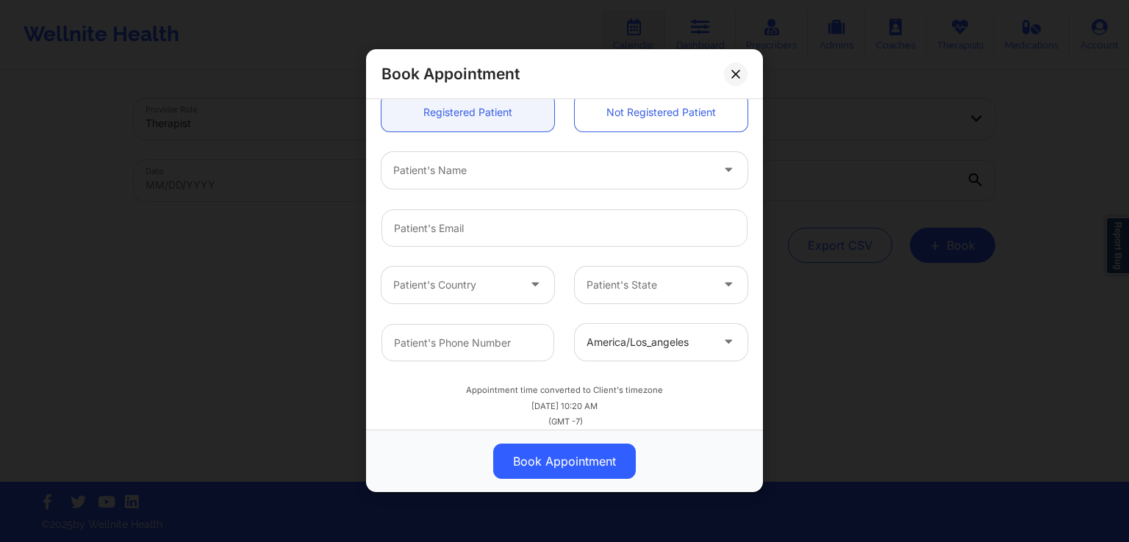
scroll to position [402, 0]
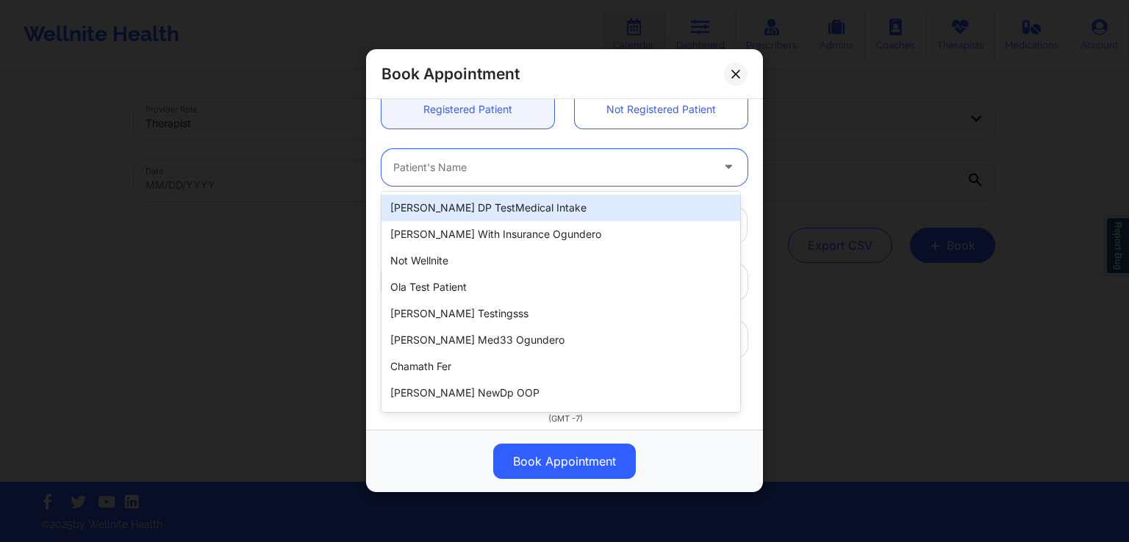
click at [516, 171] on div at bounding box center [551, 168] width 317 height 18
click at [747, 184] on div "20 results available. Use Up and Down to choose options, press Enter to select …" at bounding box center [564, 167] width 387 height 37
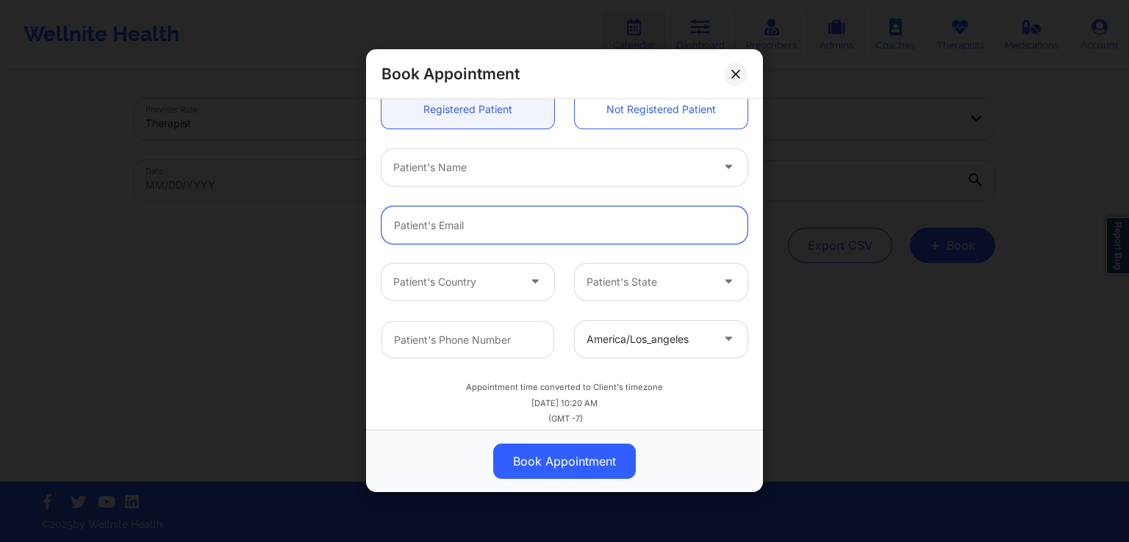
click at [609, 236] on input "email" at bounding box center [564, 225] width 366 height 37
click at [563, 219] on input "email" at bounding box center [564, 225] width 366 height 37
paste input "Also, if a US-registered client selects a different country (like [GEOGRAPHIC_D…"
type input "Also, if a US-registered client selects a different country (like [GEOGRAPHIC_D…"
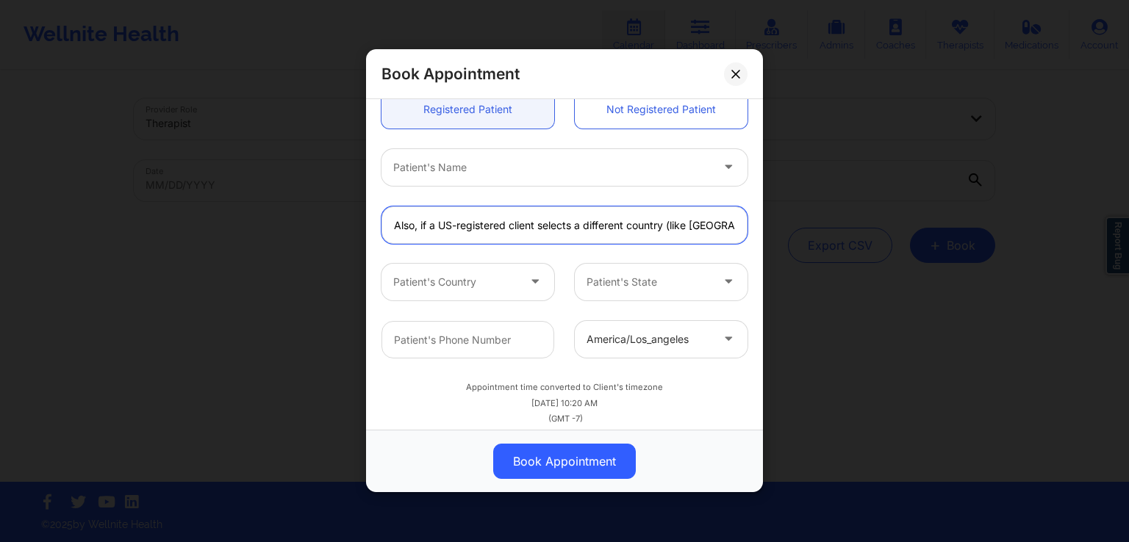
drag, startPoint x: 735, startPoint y: 223, endPoint x: 353, endPoint y: 239, distance: 382.5
click at [353, 239] on div "Book Appointment [GEOGRAPHIC_DATA] Therapist State test therapist refrence Appo…" at bounding box center [564, 271] width 1129 height 542
click at [484, 226] on input "email" at bounding box center [564, 225] width 366 height 37
type input "[EMAIL_ADDRESS][DOMAIN_NAME]"
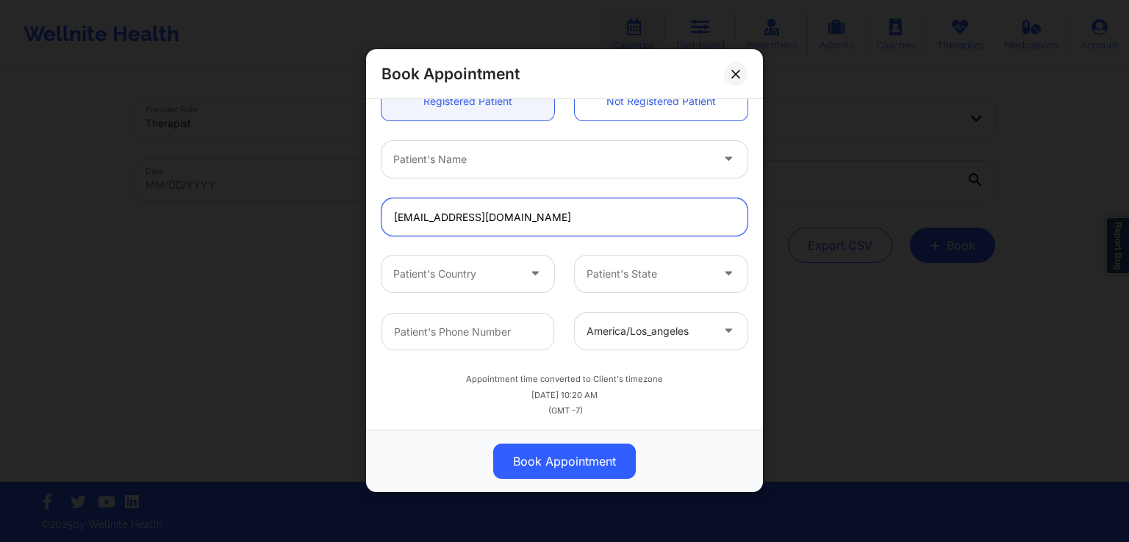
scroll to position [412, 0]
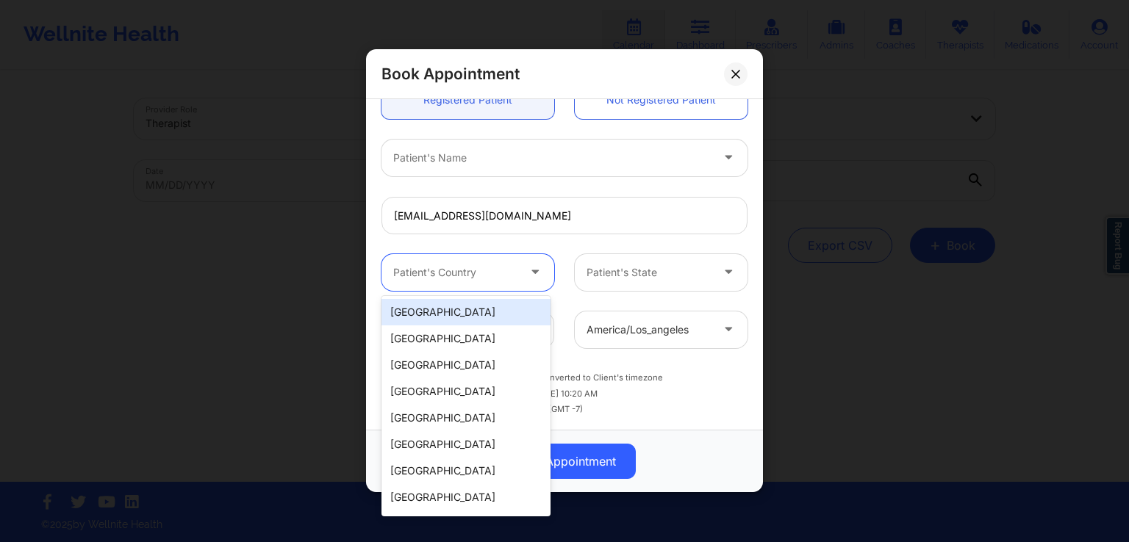
click at [523, 276] on div at bounding box center [536, 272] width 35 height 37
click at [470, 342] on div "[GEOGRAPHIC_DATA]" at bounding box center [465, 339] width 169 height 26
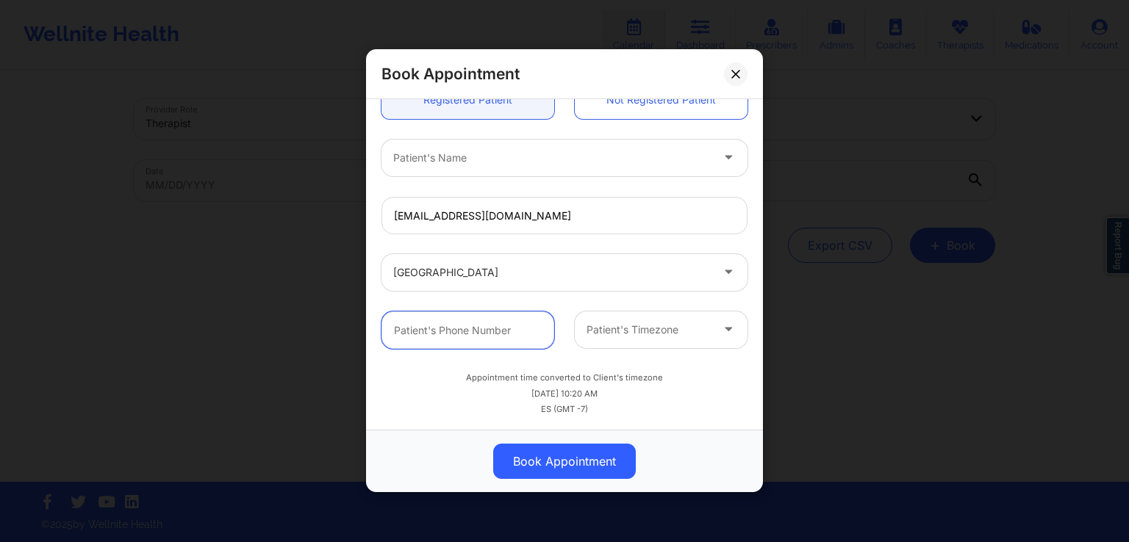
click at [526, 322] on input "text" at bounding box center [467, 330] width 173 height 37
type input "[PHONE_NUMBER]"
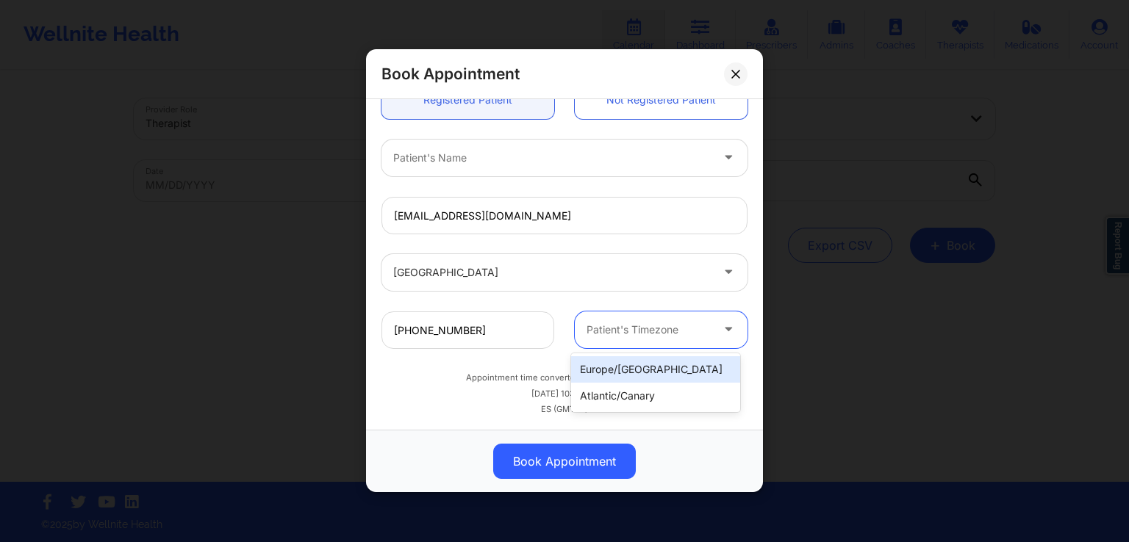
click at [653, 328] on div at bounding box center [648, 330] width 124 height 18
click at [639, 388] on div "Atlantic/Canary" at bounding box center [655, 396] width 169 height 26
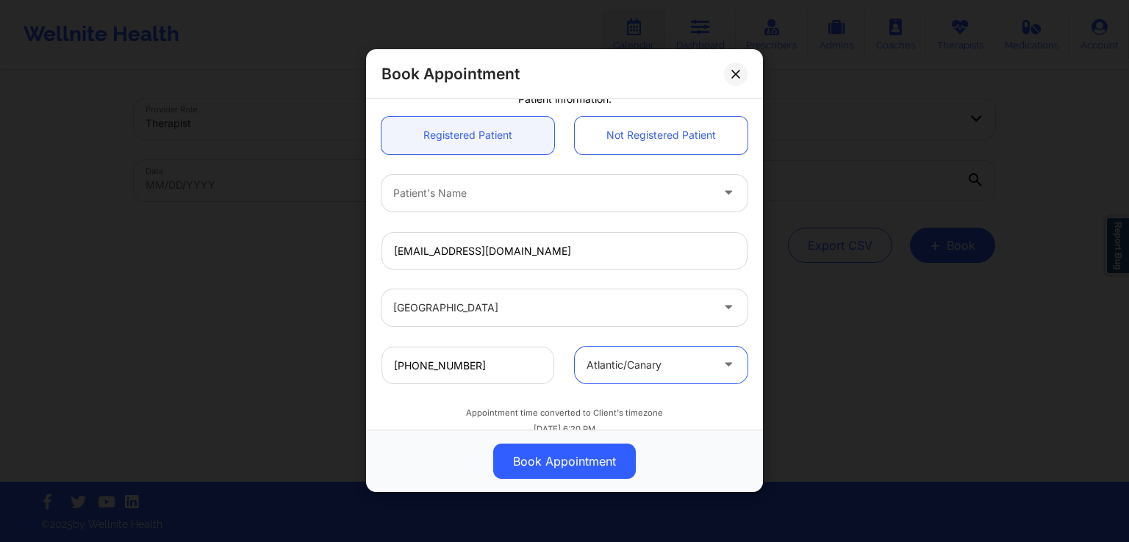
scroll to position [375, 0]
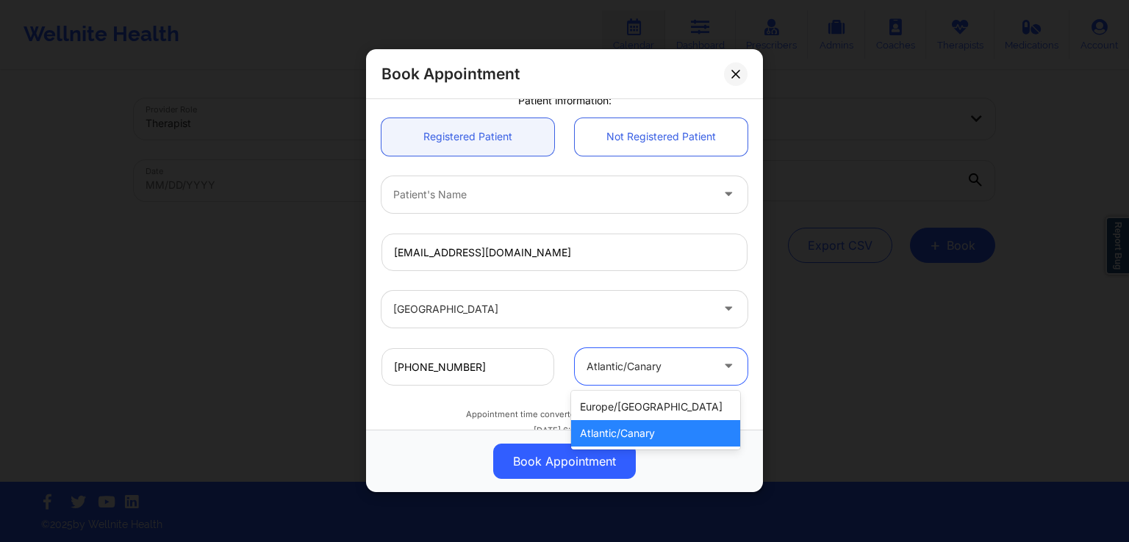
click at [625, 373] on div at bounding box center [648, 367] width 124 height 18
click at [626, 406] on div "Europe/Madrid" at bounding box center [655, 407] width 169 height 26
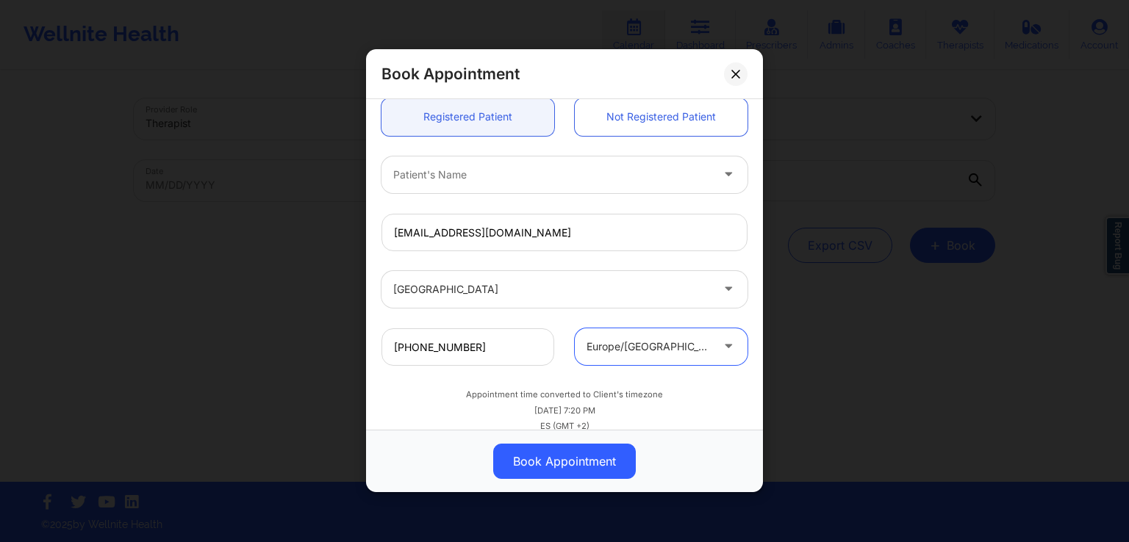
scroll to position [412, 0]
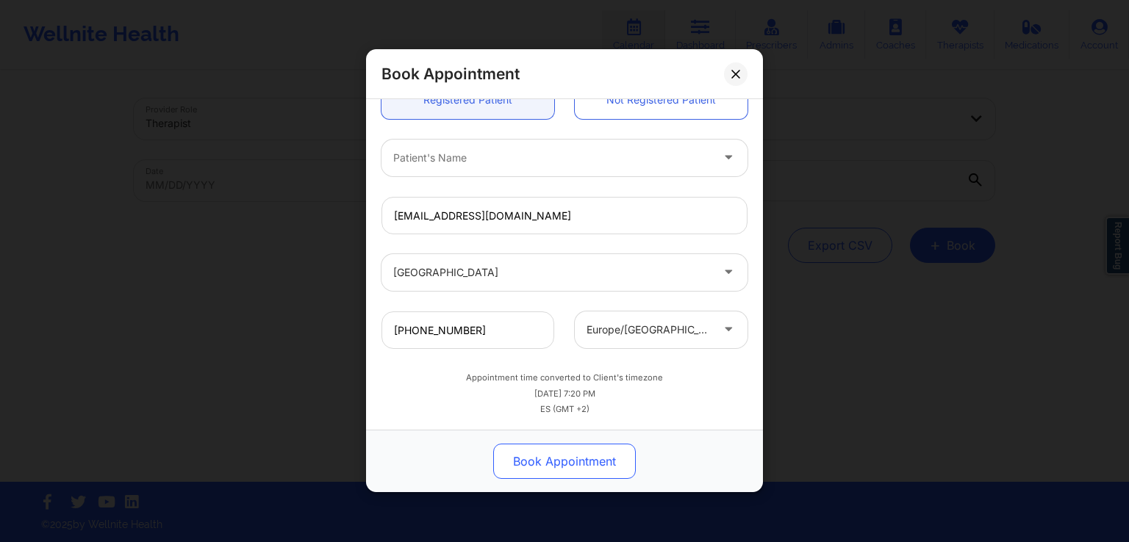
click at [529, 472] on button "Book Appointment" at bounding box center [564, 462] width 143 height 35
